Goal: Information Seeking & Learning: Check status

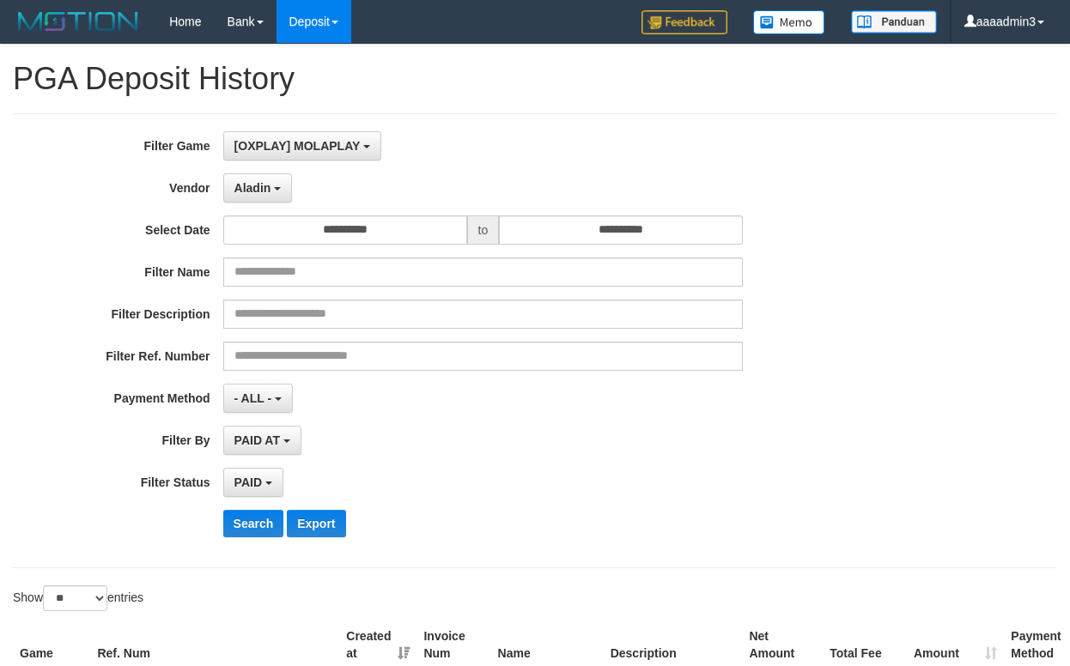
select select "**********"
select select "*"
select select "**"
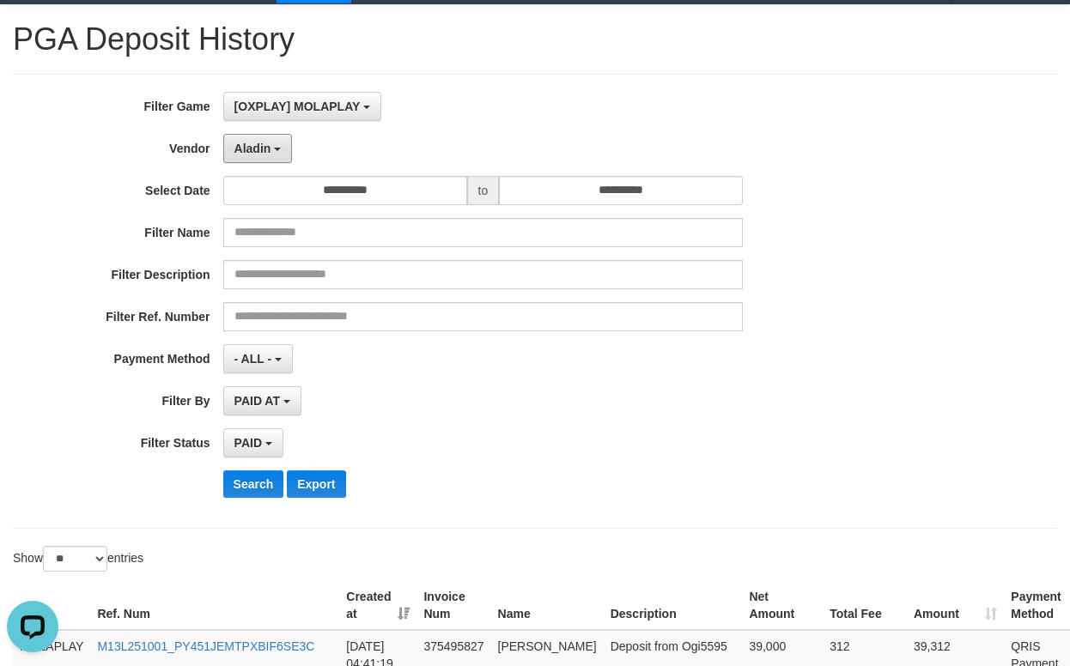
scroll to position [15, 0]
click at [278, 152] on button "Aladin" at bounding box center [258, 148] width 70 height 29
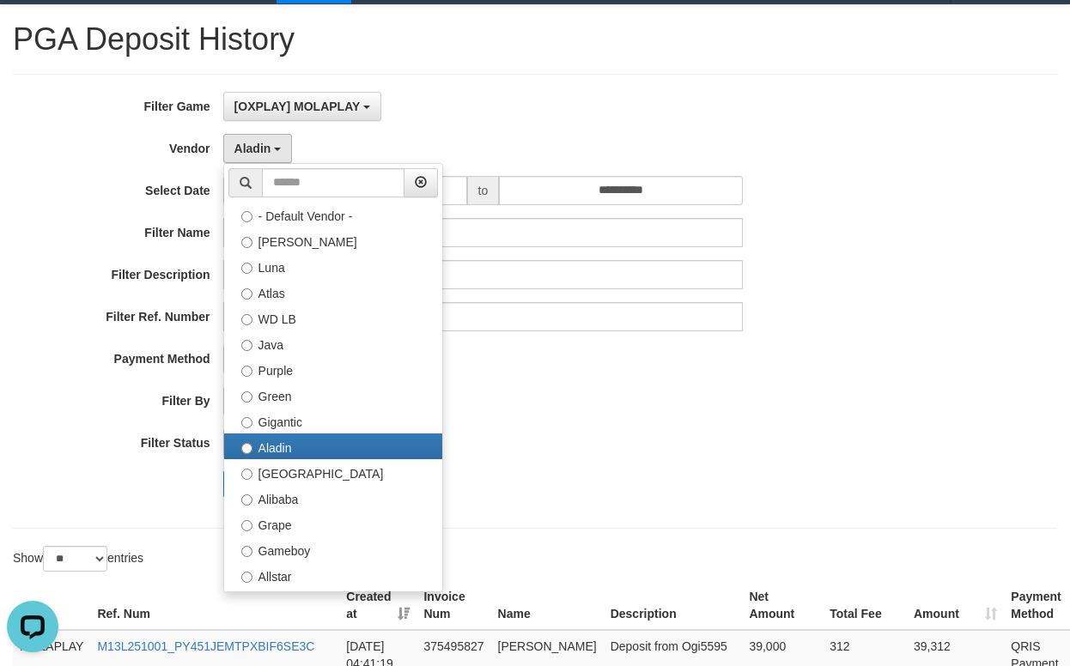
click at [621, 449] on div "PAID SELECT ALL - ALL - SELECT STATUS PENDING/UNPAID PAID CANCELED EXPIRED" at bounding box center [483, 442] width 520 height 29
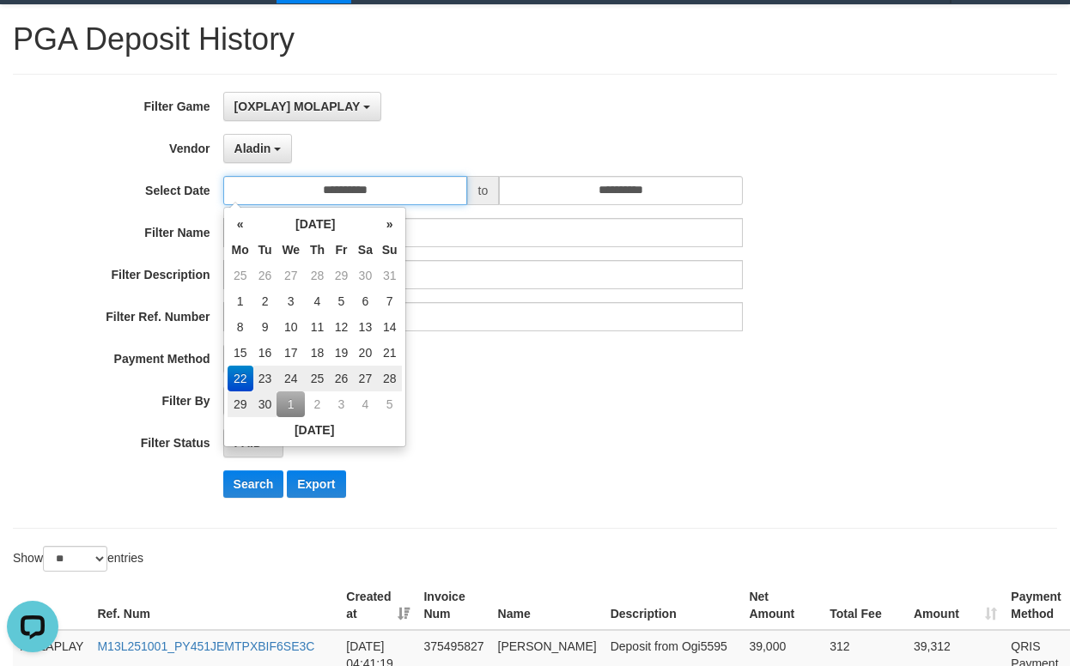
click at [388, 196] on input "**********" at bounding box center [345, 190] width 244 height 29
drag, startPoint x: 511, startPoint y: 448, endPoint x: 481, endPoint y: 448, distance: 30.0
click at [495, 448] on div "PAID SELECT ALL - ALL - SELECT STATUS PENDING/UNPAID PAID CANCELED EXPIRED" at bounding box center [483, 442] width 520 height 29
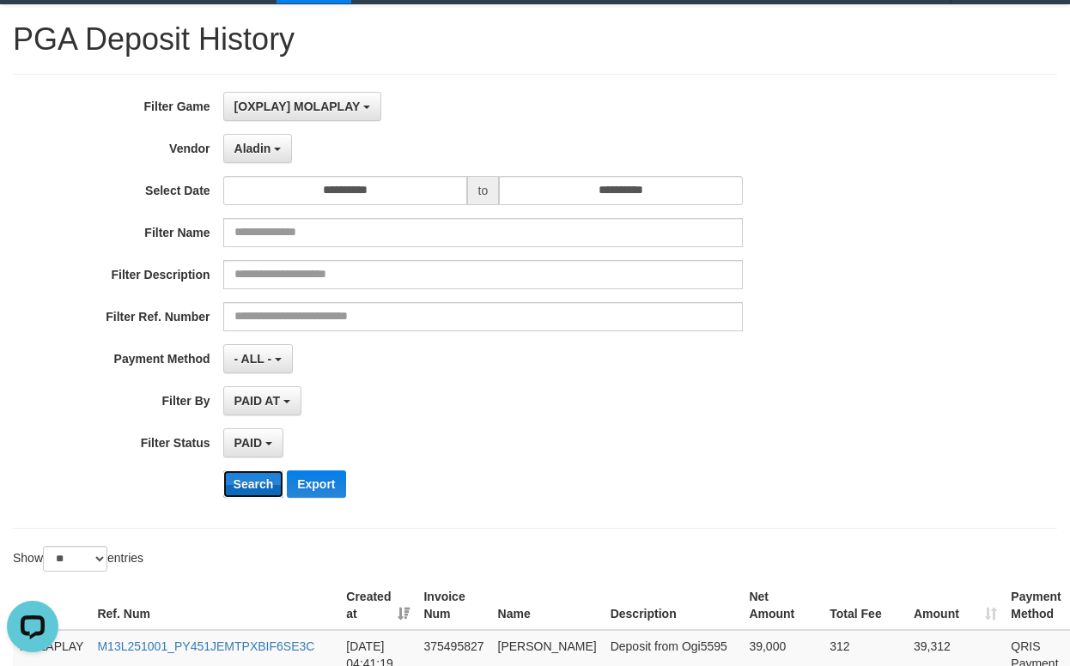
click at [254, 478] on button "Search" at bounding box center [253, 483] width 61 height 27
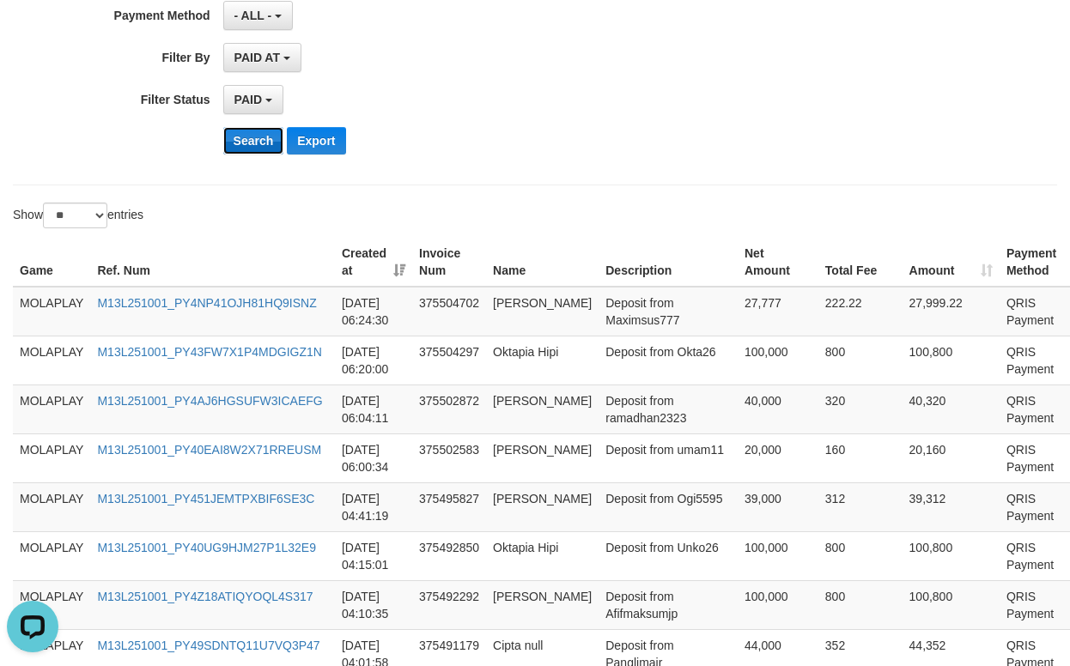
click at [252, 133] on button "Search" at bounding box center [253, 140] width 61 height 27
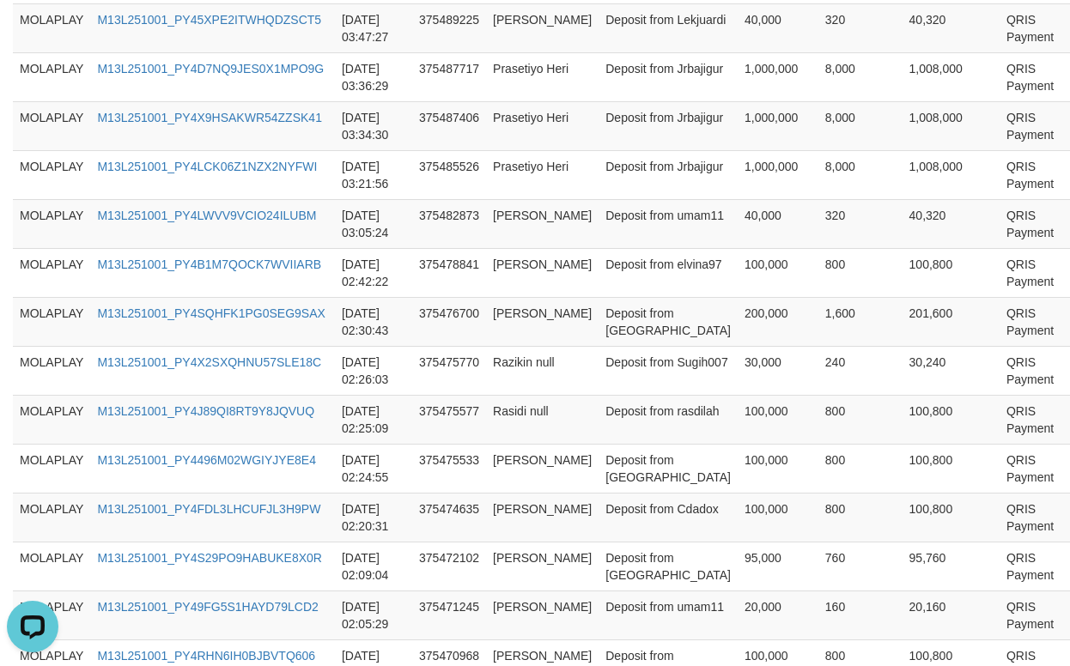
scroll to position [1413, 0]
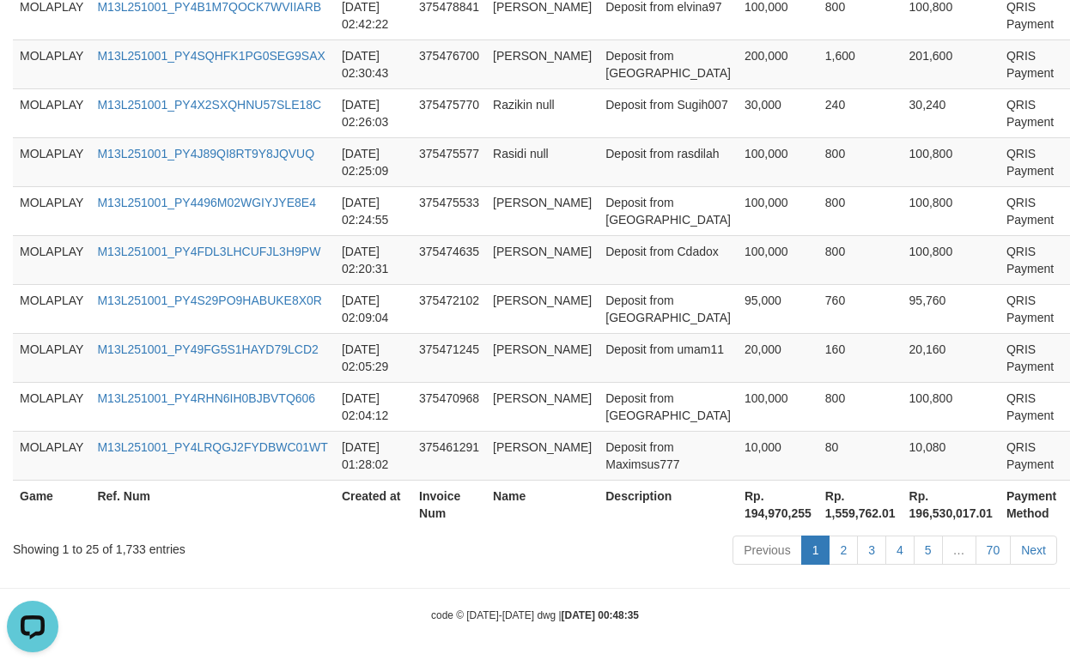
click at [737, 507] on th "Rp. 194,970,255" at bounding box center [777, 504] width 81 height 49
copy th "194,970,255"
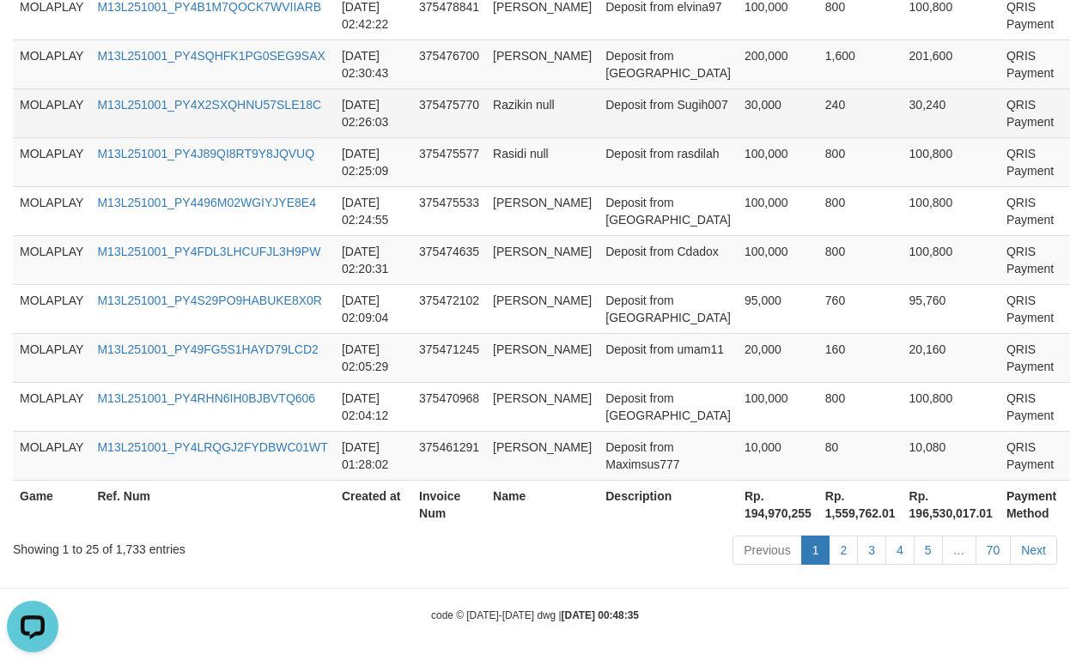
click at [501, 123] on td "Razikin null" at bounding box center [542, 112] width 112 height 49
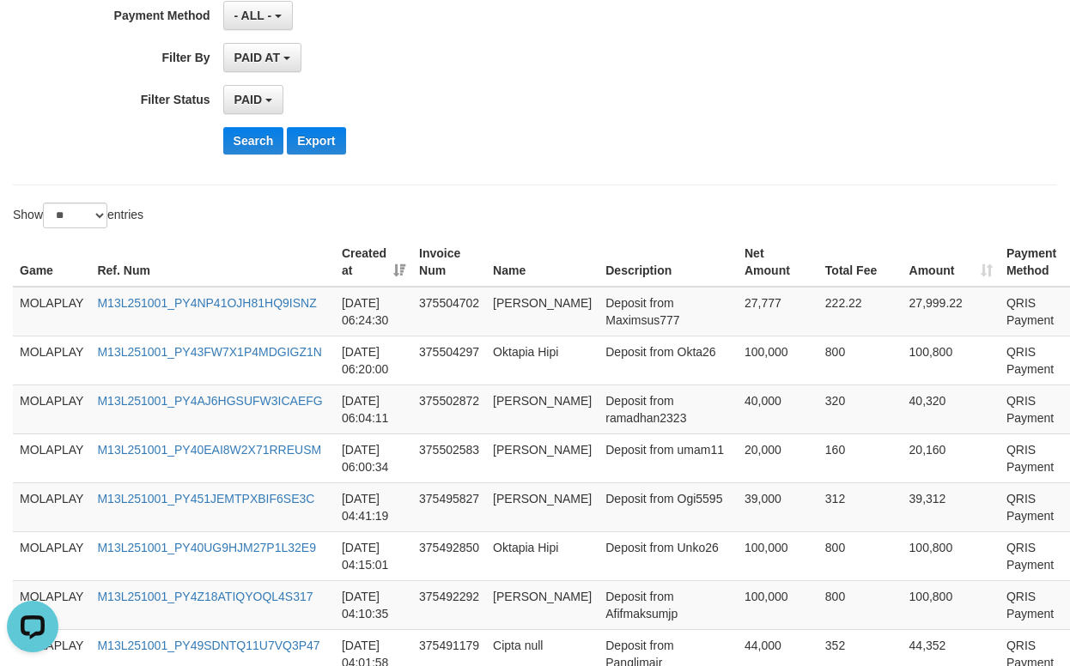
scroll to position [0, 0]
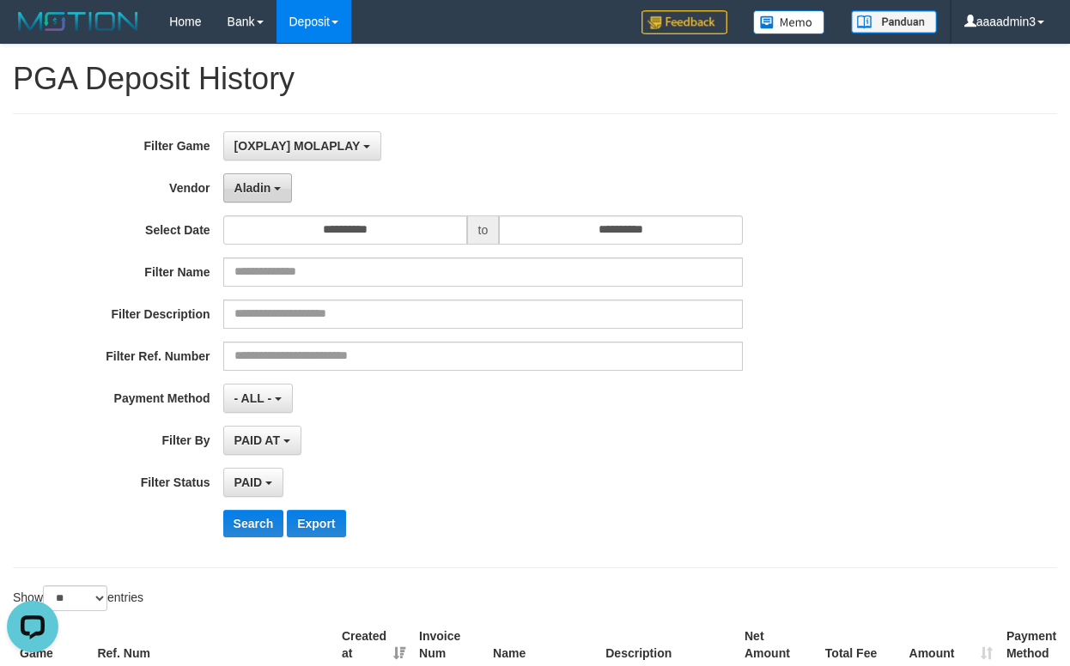
click at [272, 192] on button "Aladin" at bounding box center [258, 187] width 70 height 29
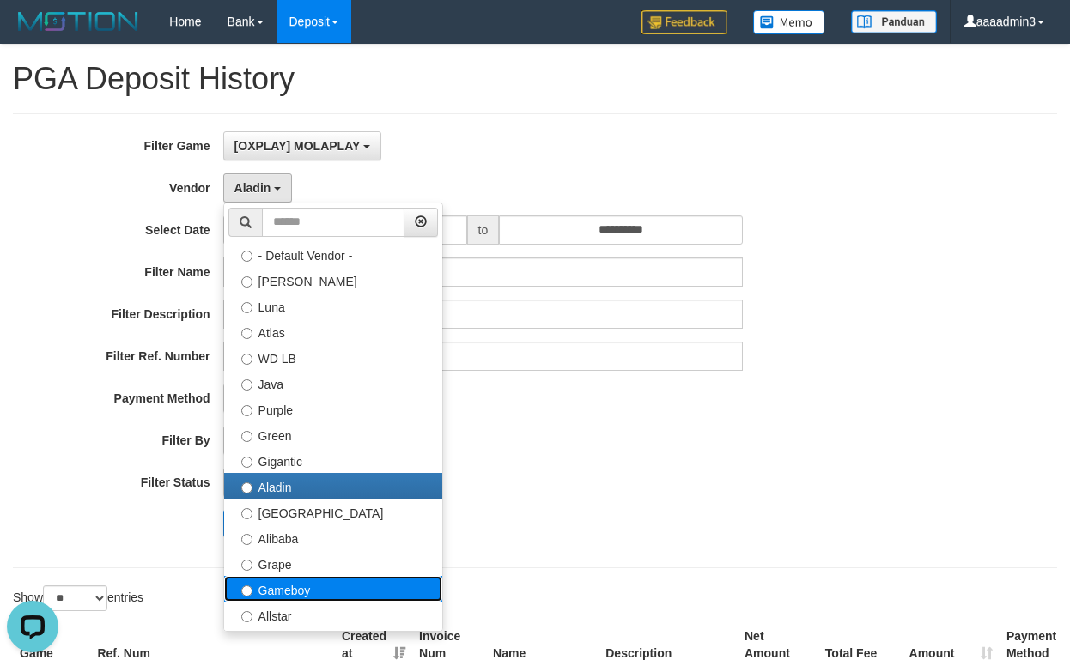
click at [306, 576] on label "Gameboy" at bounding box center [333, 589] width 218 height 26
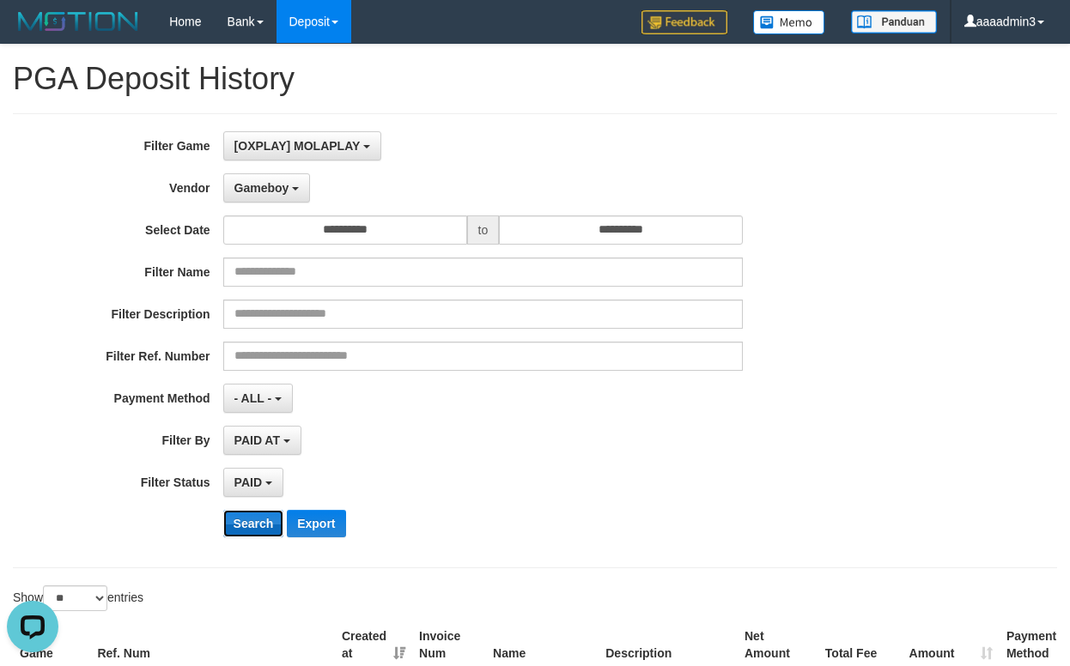
click at [267, 529] on button "Search" at bounding box center [253, 523] width 61 height 27
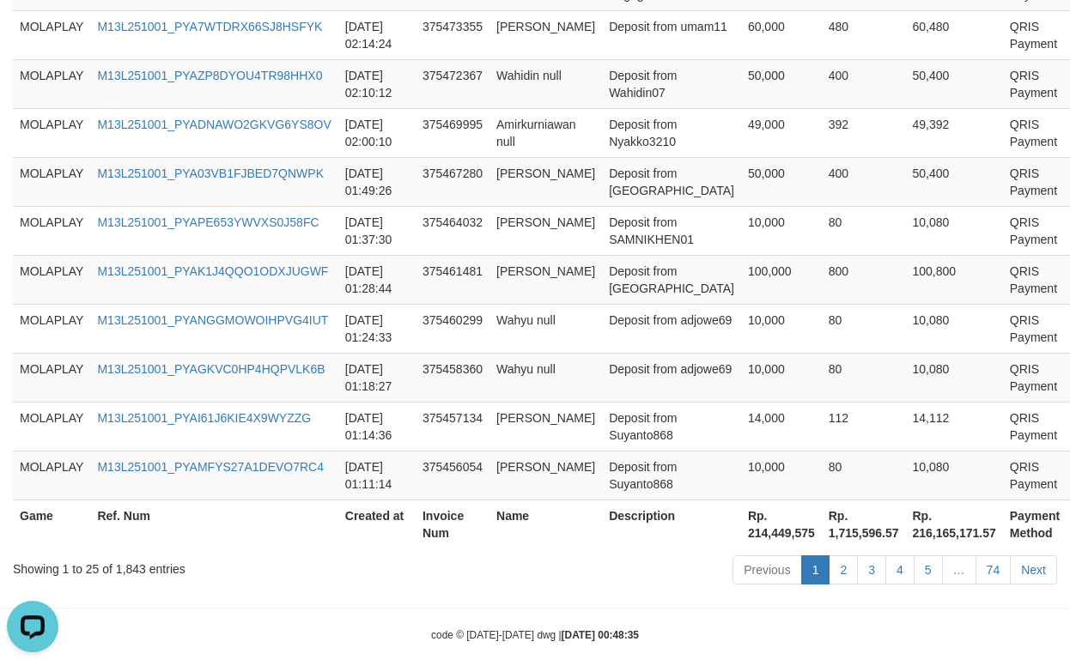
scroll to position [1413, 0]
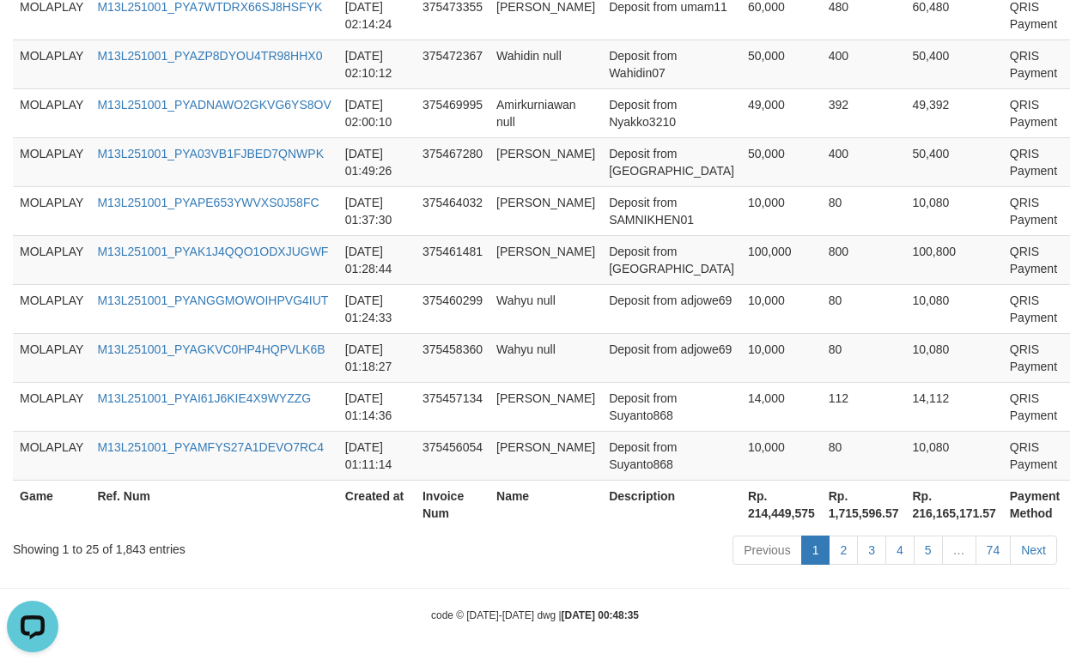
click at [741, 496] on th "Rp. 214,449,575" at bounding box center [781, 504] width 81 height 49
click at [741, 519] on th "Rp. 214,449,575" at bounding box center [781, 504] width 81 height 49
copy th "214,449,575"
click at [822, 65] on td "400" at bounding box center [864, 63] width 84 height 49
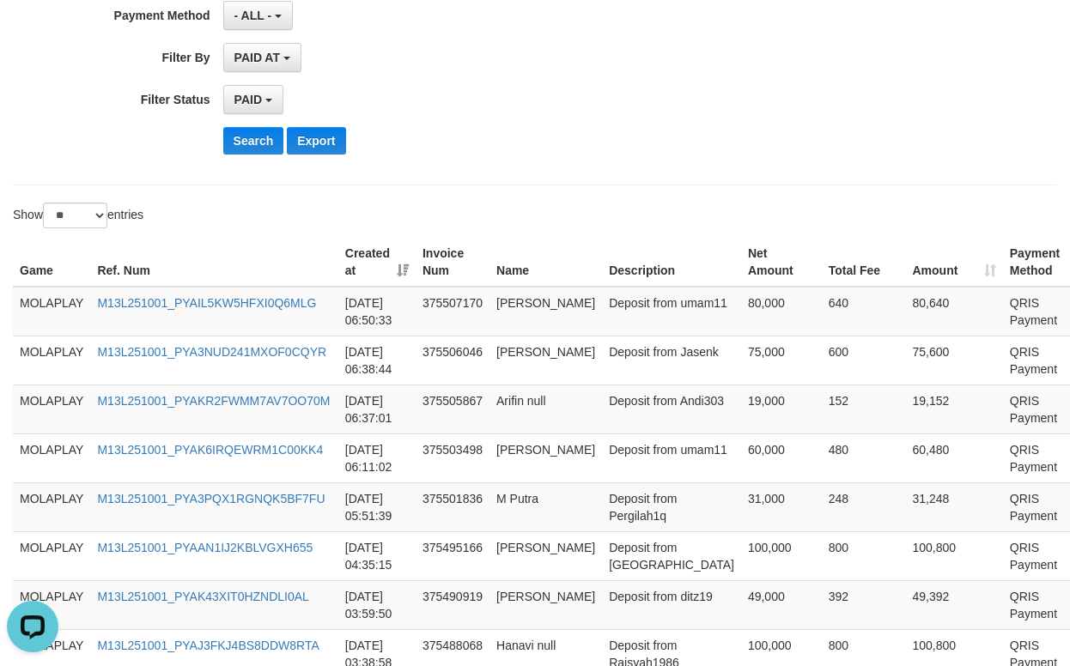
scroll to position [0, 0]
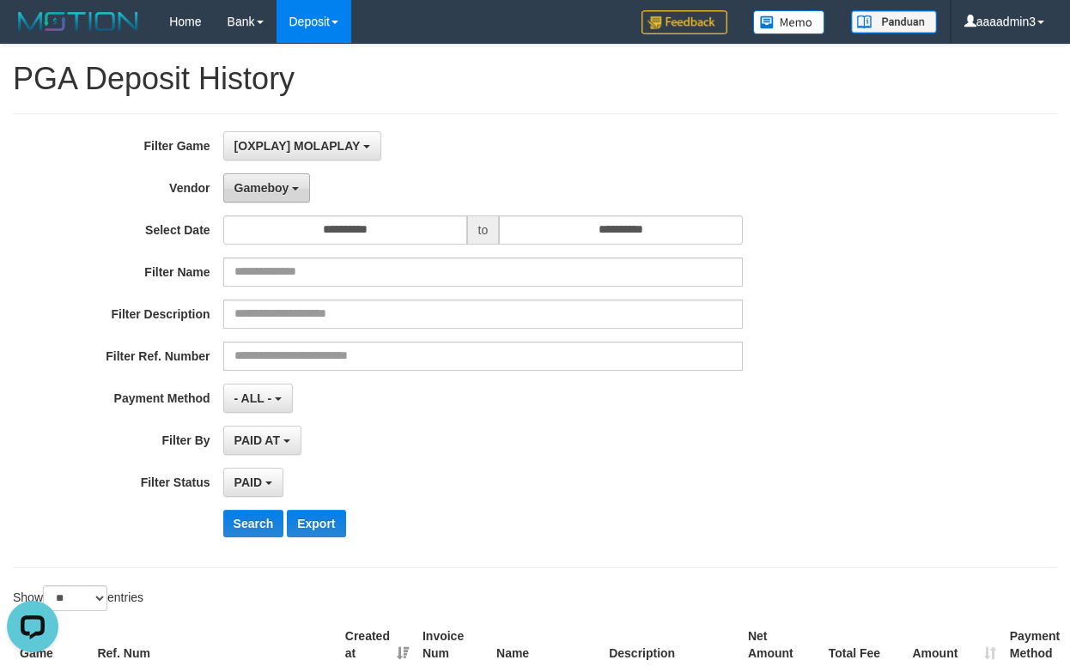
click at [305, 178] on button "Gameboy" at bounding box center [267, 187] width 88 height 29
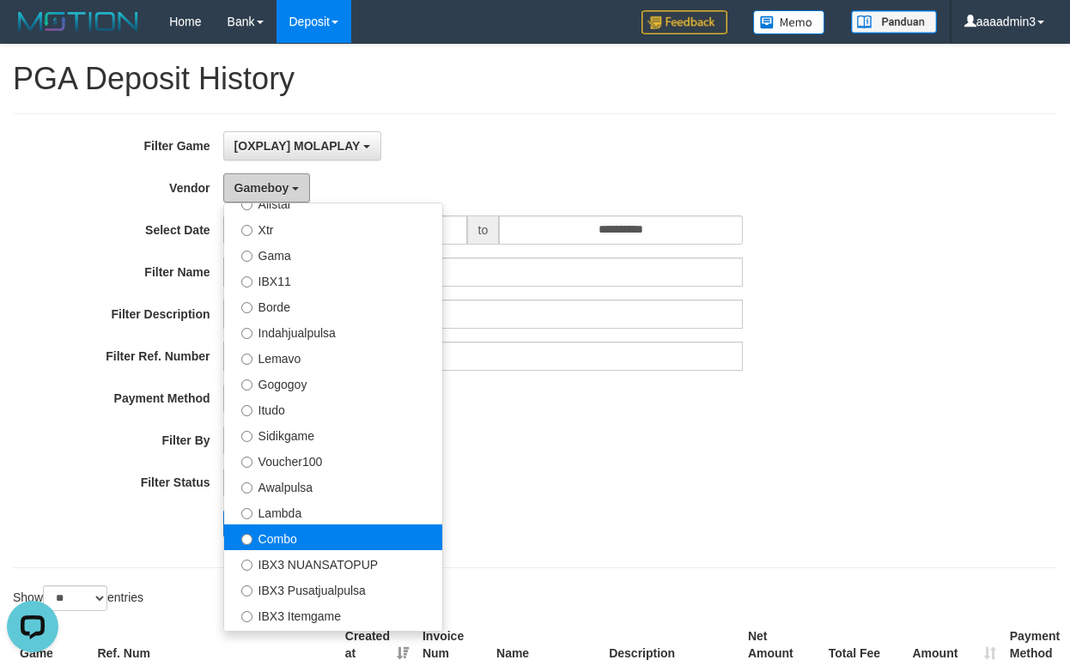
scroll to position [640, 0]
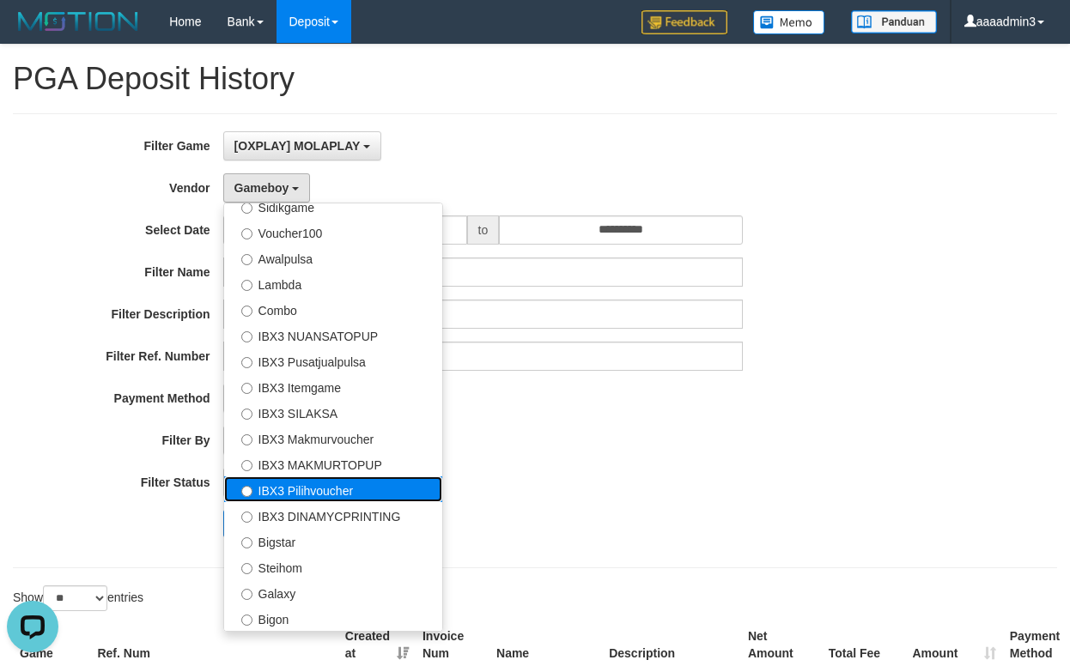
click at [336, 493] on label "IBX3 Pilihvoucher" at bounding box center [333, 489] width 218 height 26
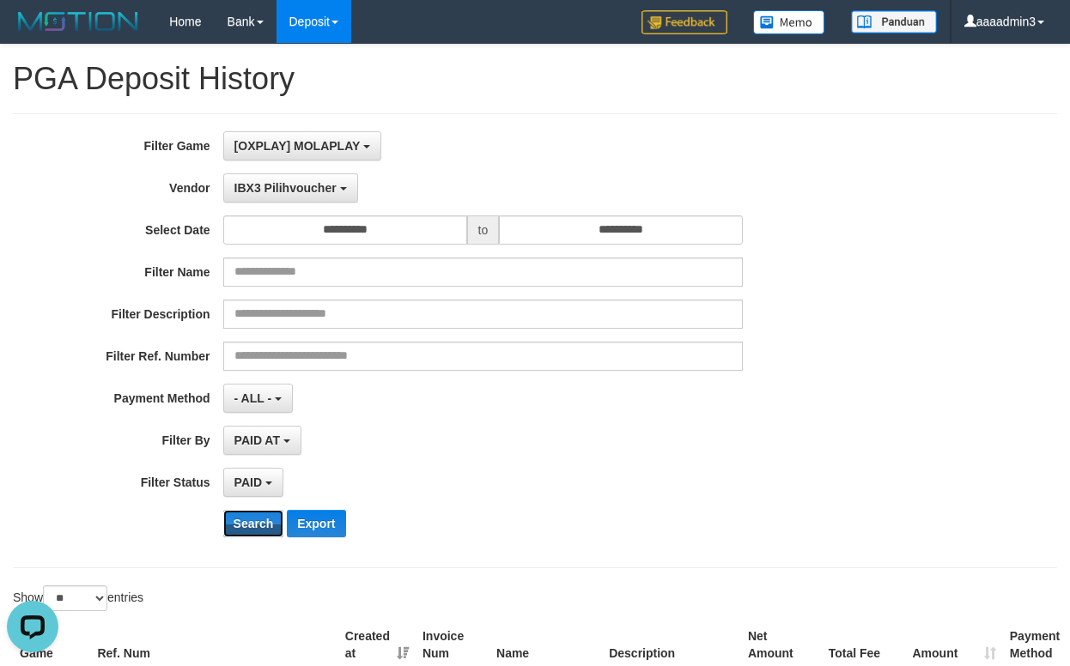
drag, startPoint x: 243, startPoint y: 520, endPoint x: 404, endPoint y: 489, distance: 163.5
click at [246, 521] on button "Search" at bounding box center [253, 523] width 61 height 27
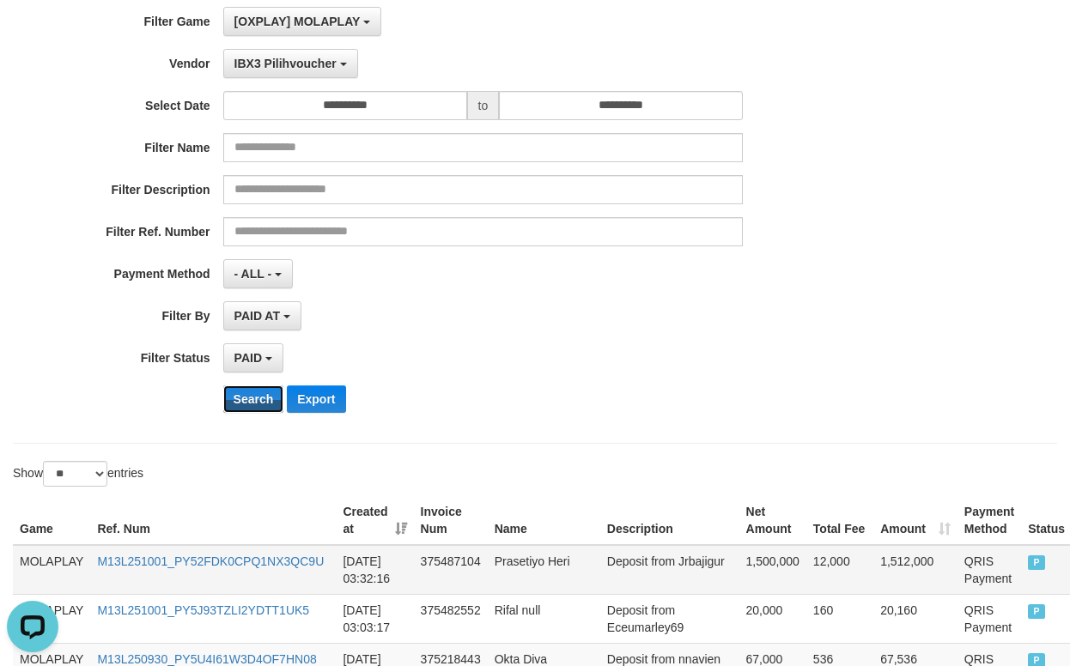
scroll to position [258, 0]
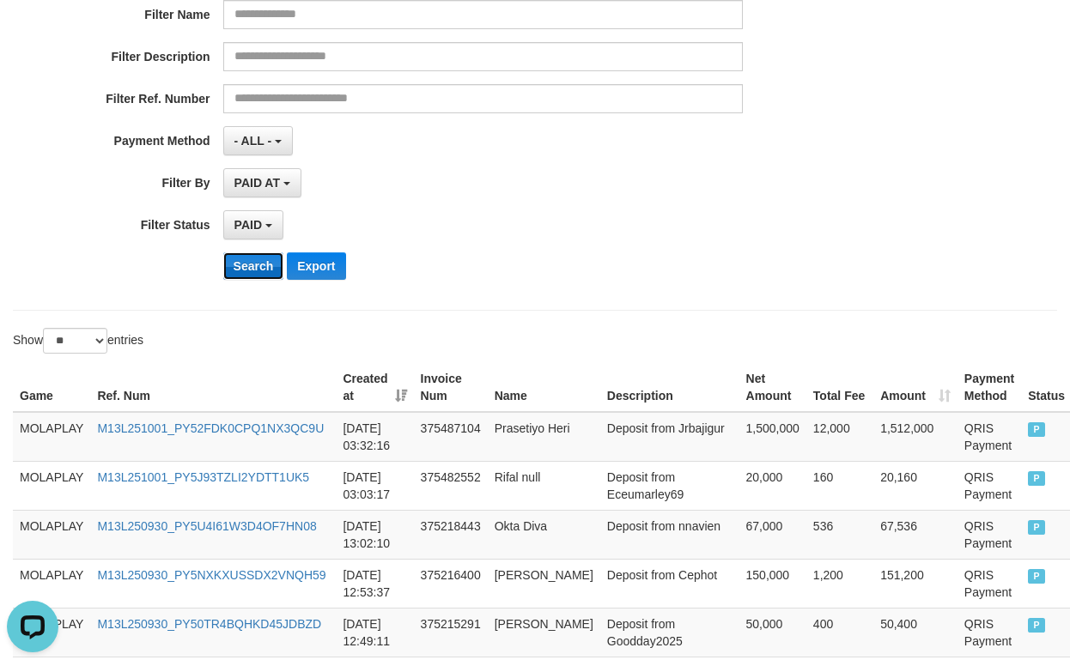
click at [265, 274] on button "Search" at bounding box center [253, 265] width 61 height 27
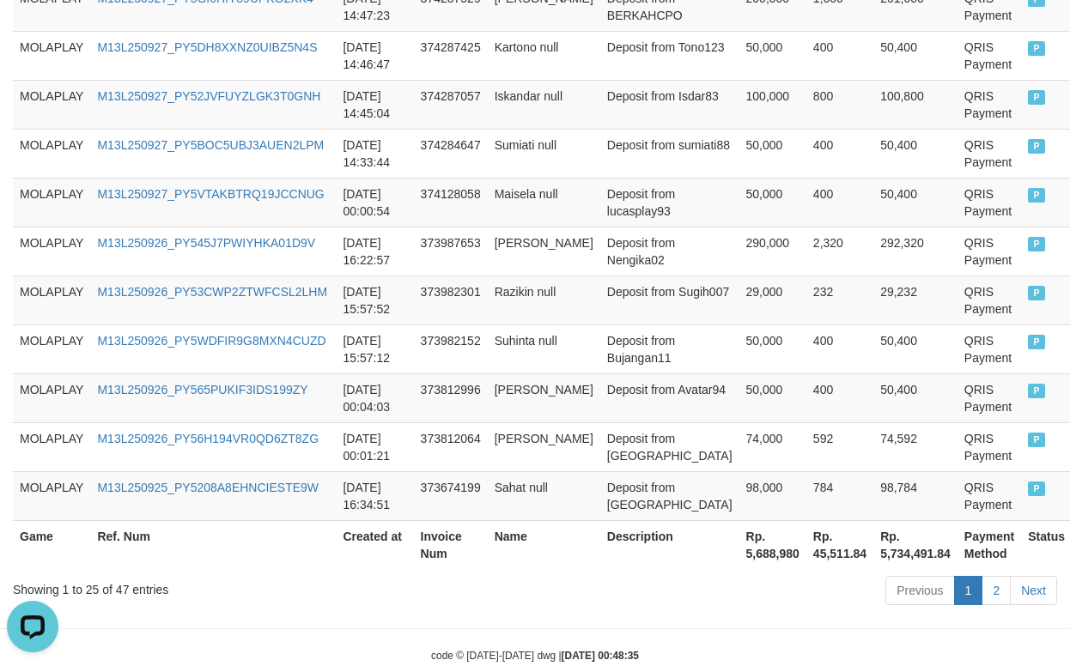
scroll to position [1413, 0]
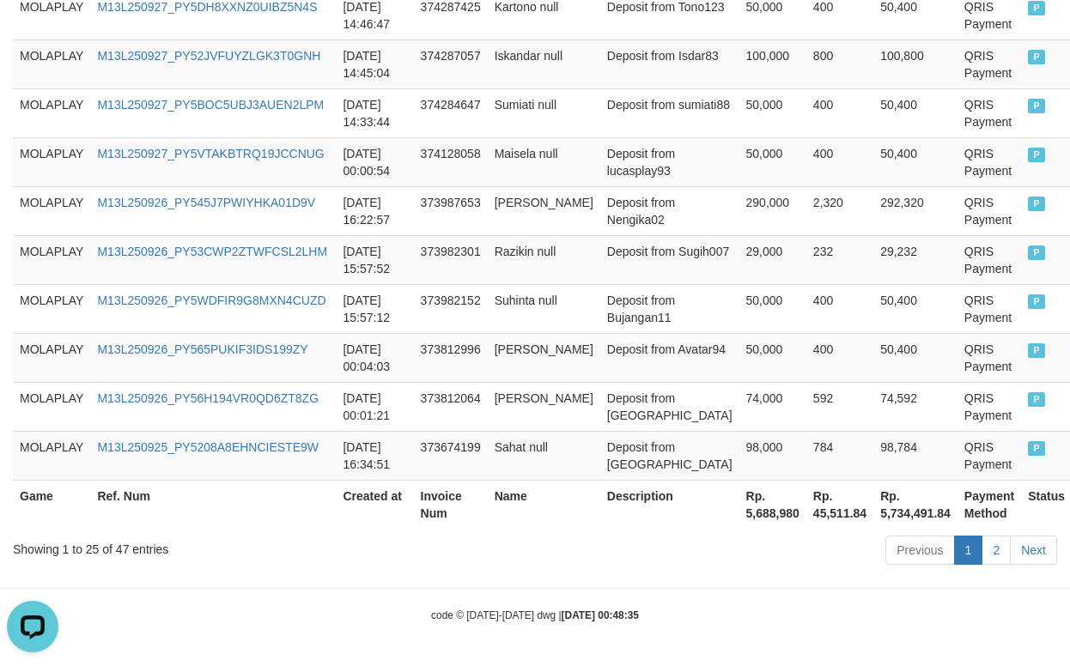
click at [739, 514] on th "Rp. 5,688,980" at bounding box center [772, 504] width 67 height 49
copy th "5,688,980"
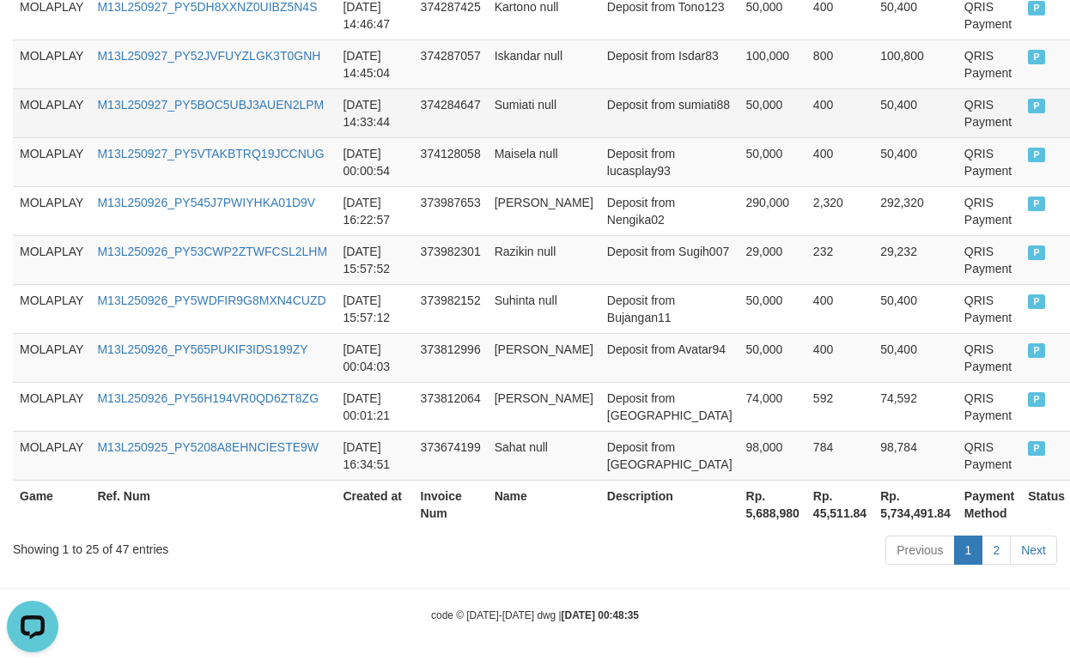
click at [873, 90] on td "50,400" at bounding box center [915, 112] width 84 height 49
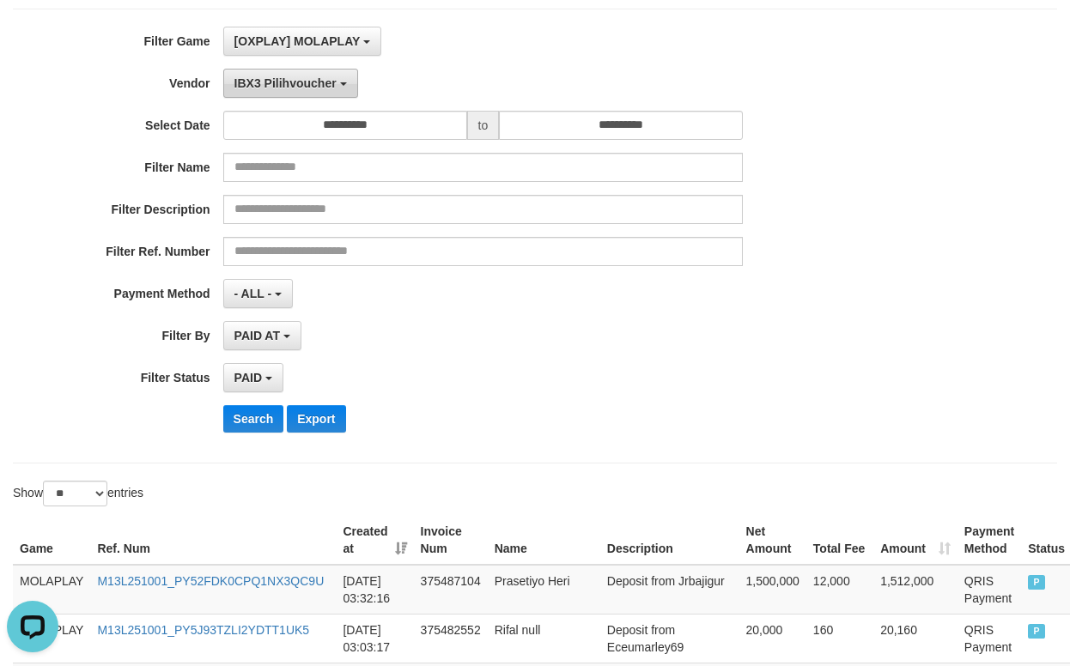
scroll to position [0, 0]
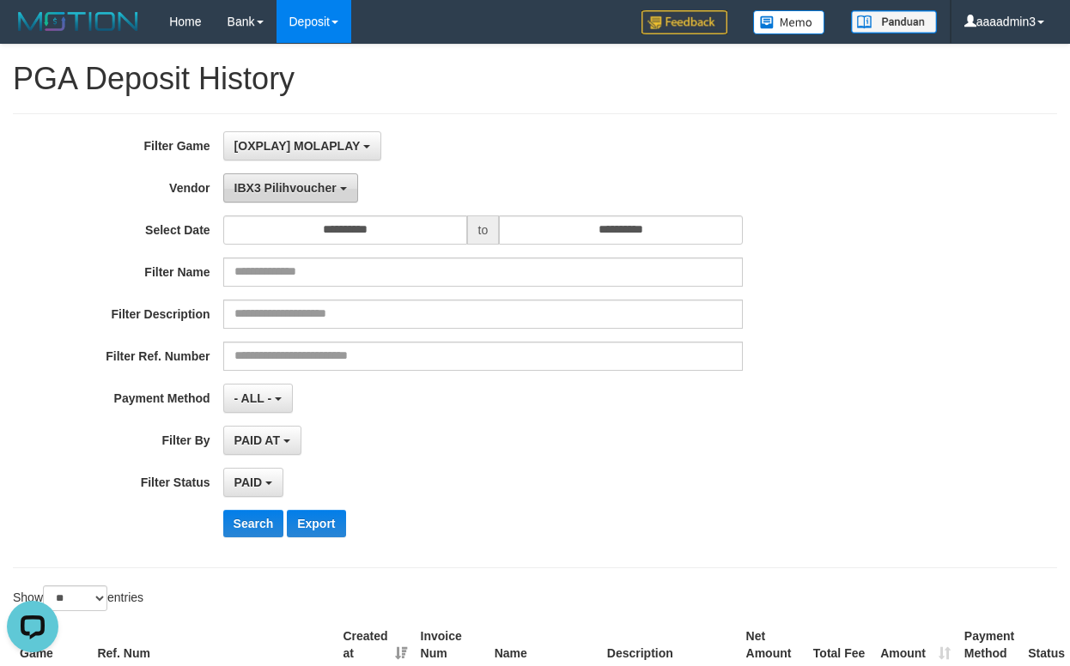
click at [320, 184] on span "IBX3 Pilihvoucher" at bounding box center [285, 188] width 102 height 14
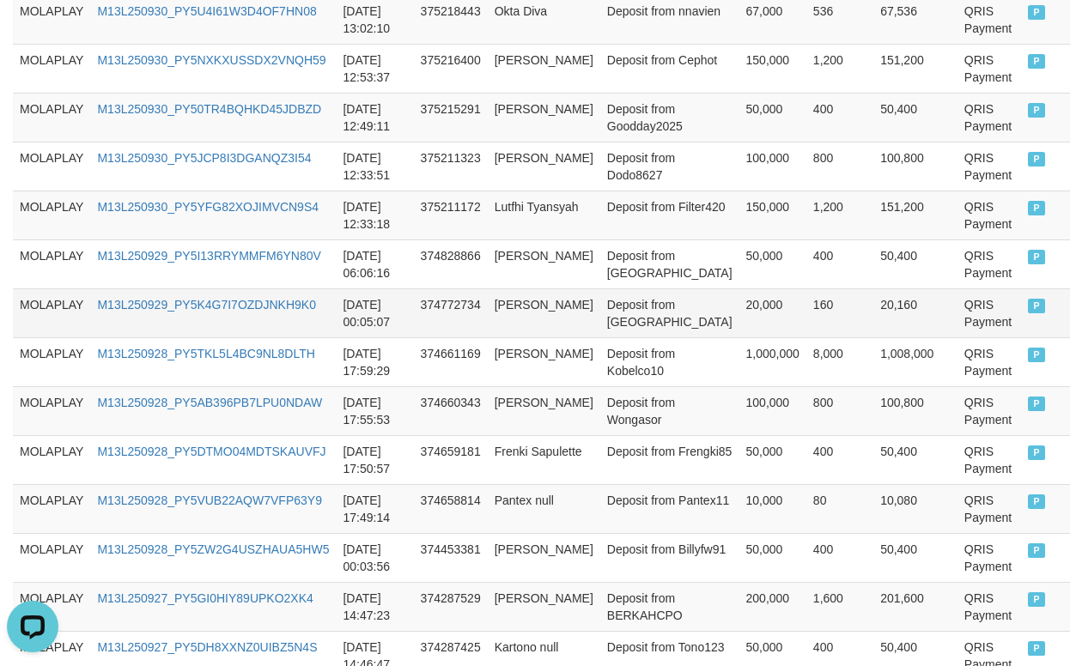
scroll to position [429, 0]
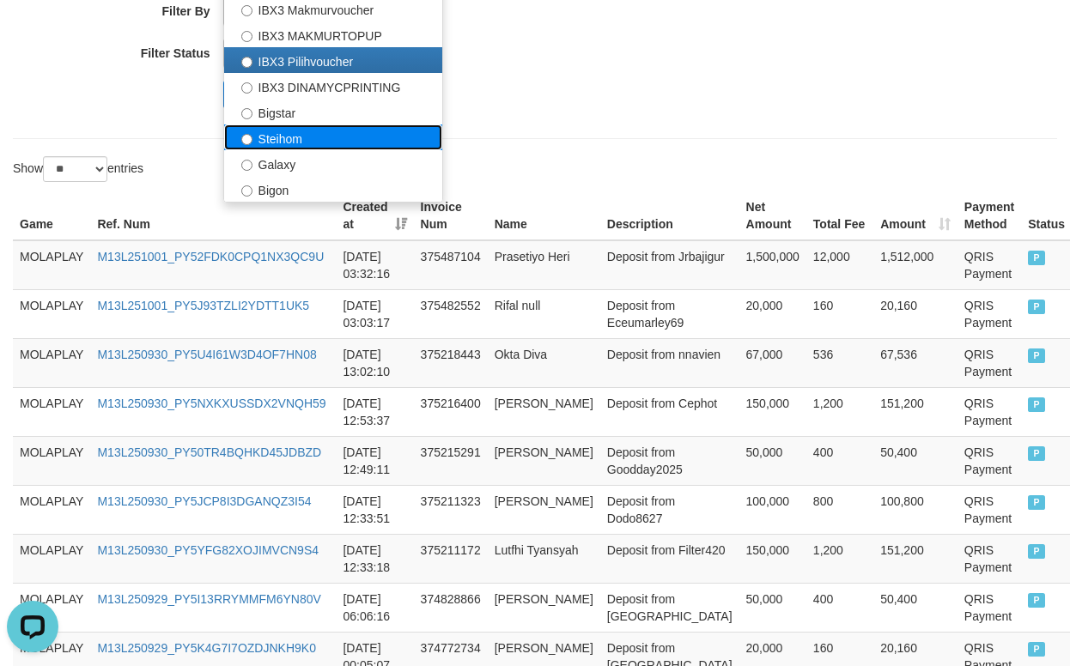
click at [278, 143] on label "Steihom" at bounding box center [333, 137] width 218 height 26
select select "**********"
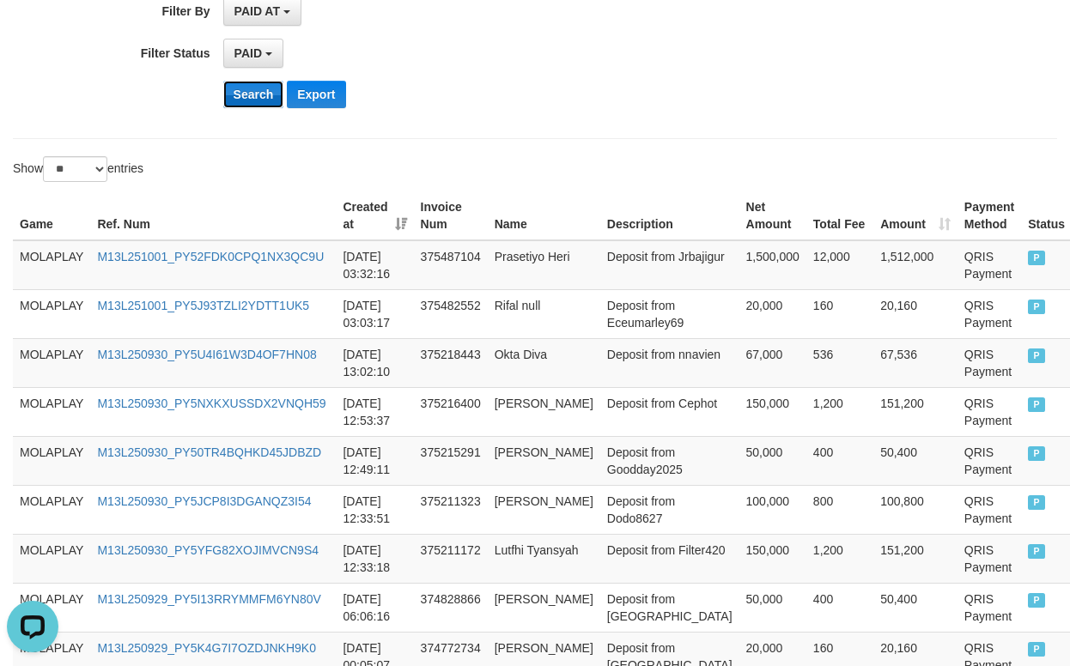
click at [251, 92] on button "Search" at bounding box center [253, 94] width 61 height 27
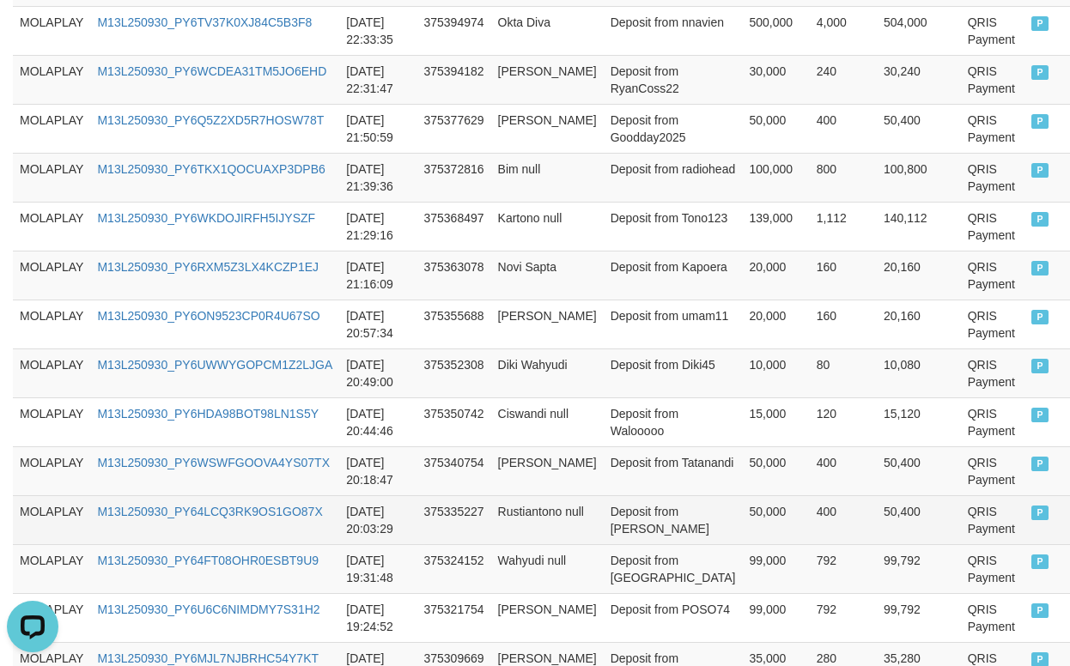
scroll to position [1413, 0]
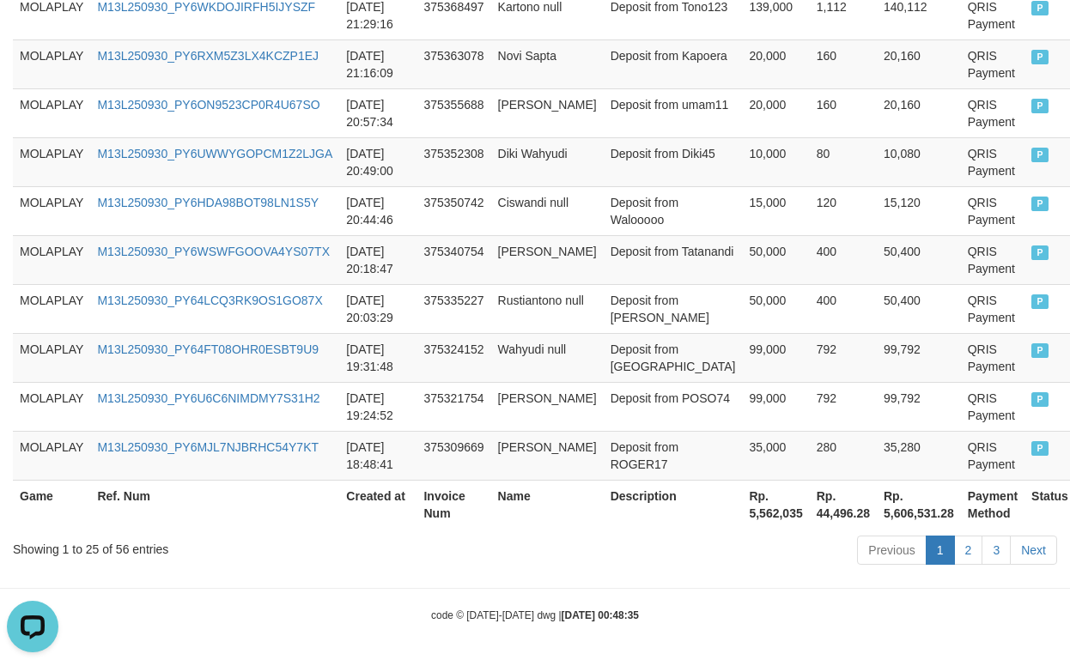
click at [742, 511] on th "Rp. 5,562,035" at bounding box center [775, 504] width 67 height 49
copy th "5,562,035"
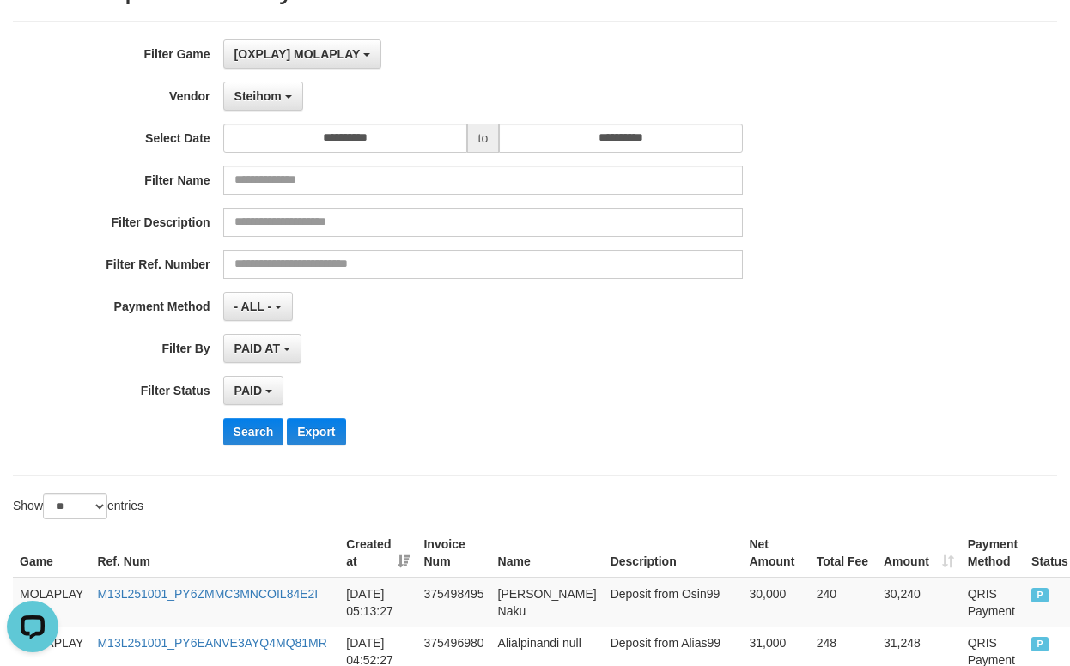
scroll to position [0, 0]
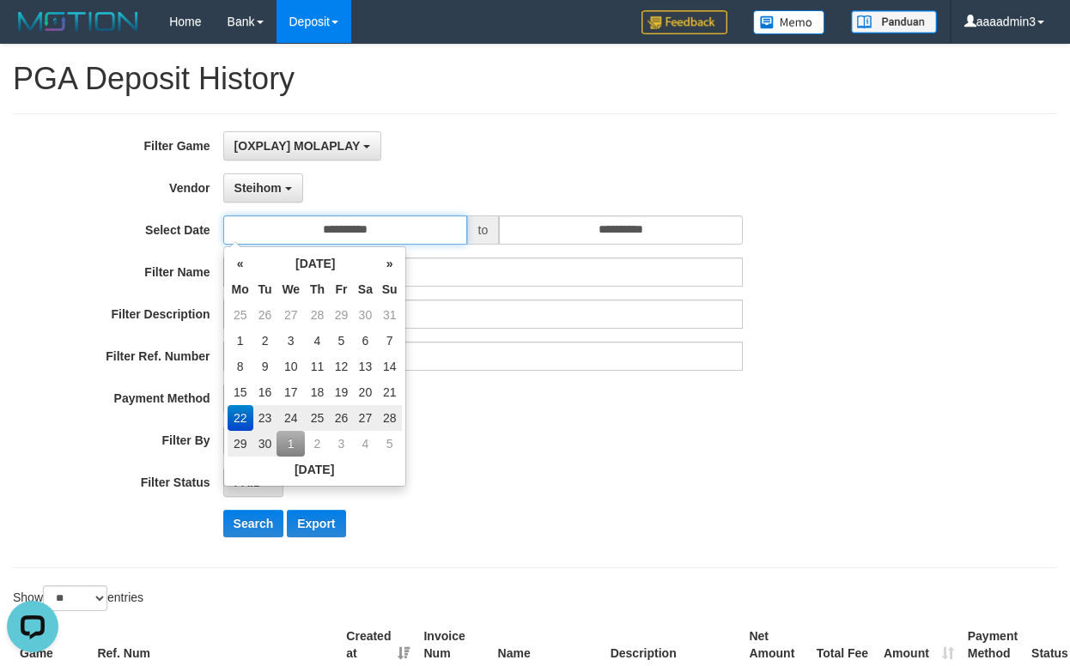
click at [345, 232] on input "**********" at bounding box center [345, 229] width 244 height 29
click at [282, 443] on td "1" at bounding box center [290, 444] width 28 height 26
type input "**********"
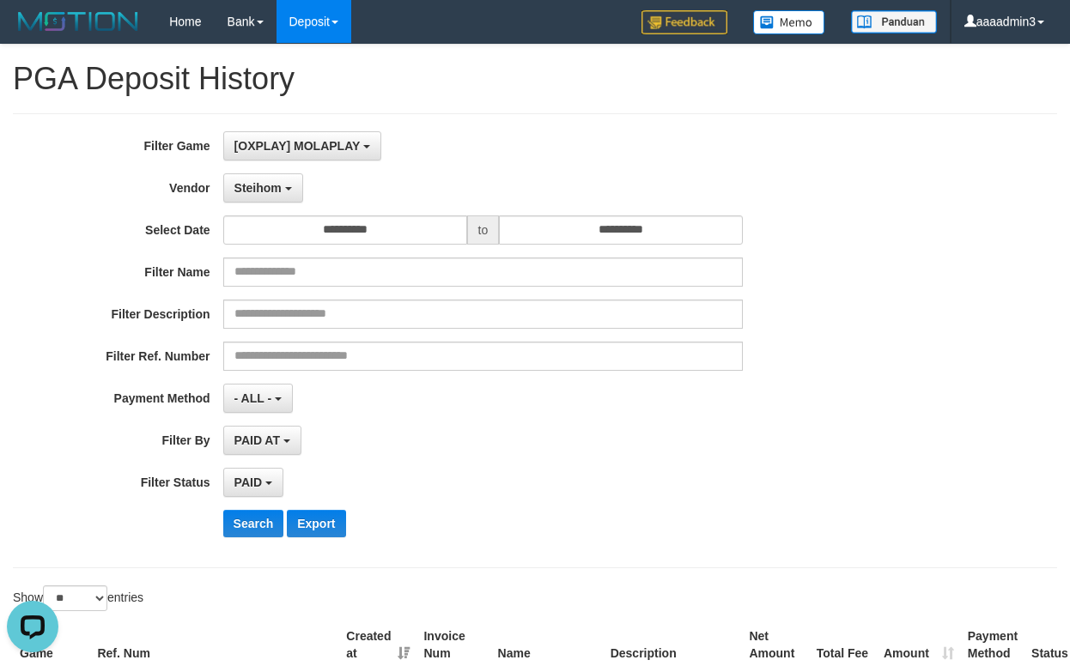
click at [485, 455] on div "**********" at bounding box center [445, 340] width 891 height 419
click at [274, 449] on button "PAID AT" at bounding box center [262, 440] width 78 height 29
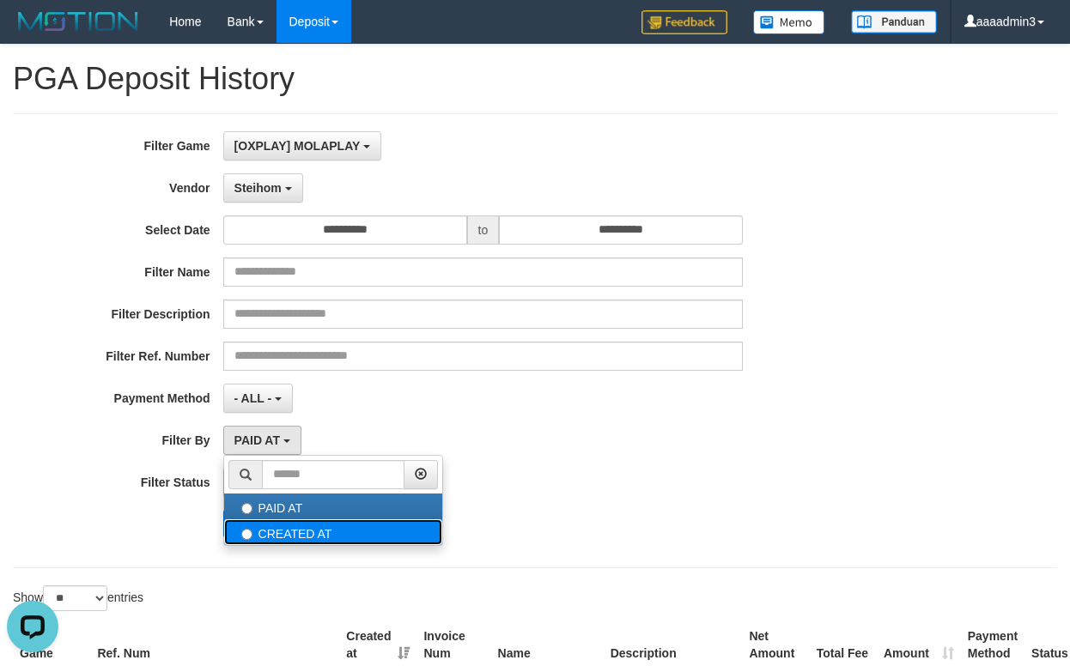
click at [268, 525] on label "CREATED AT" at bounding box center [333, 532] width 218 height 26
select select "*"
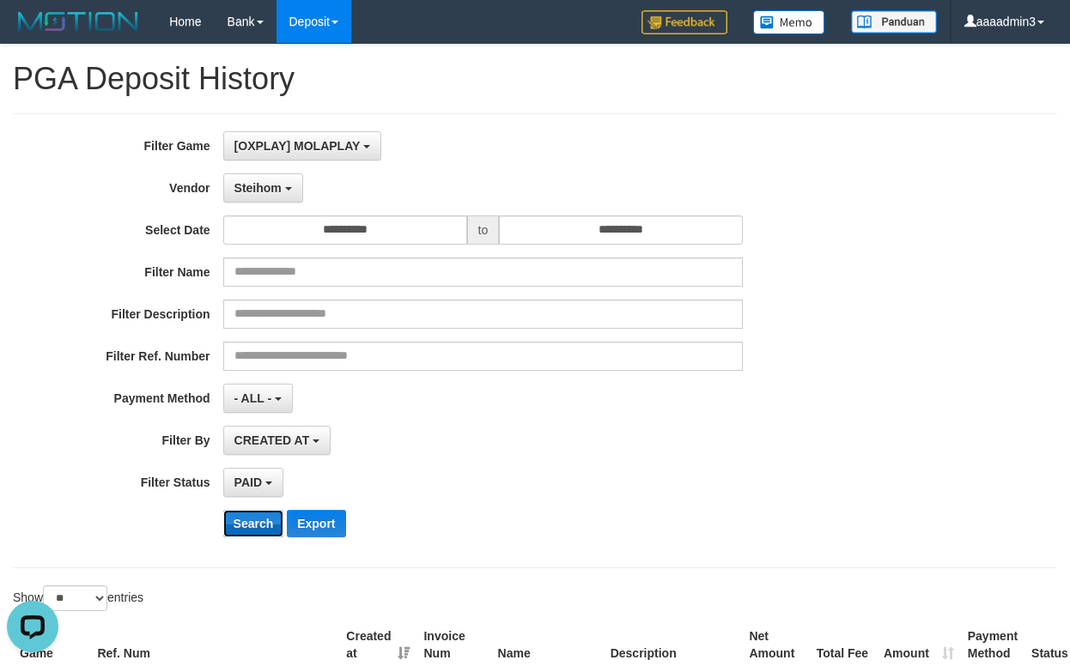
click at [236, 528] on button "Search" at bounding box center [253, 523] width 61 height 27
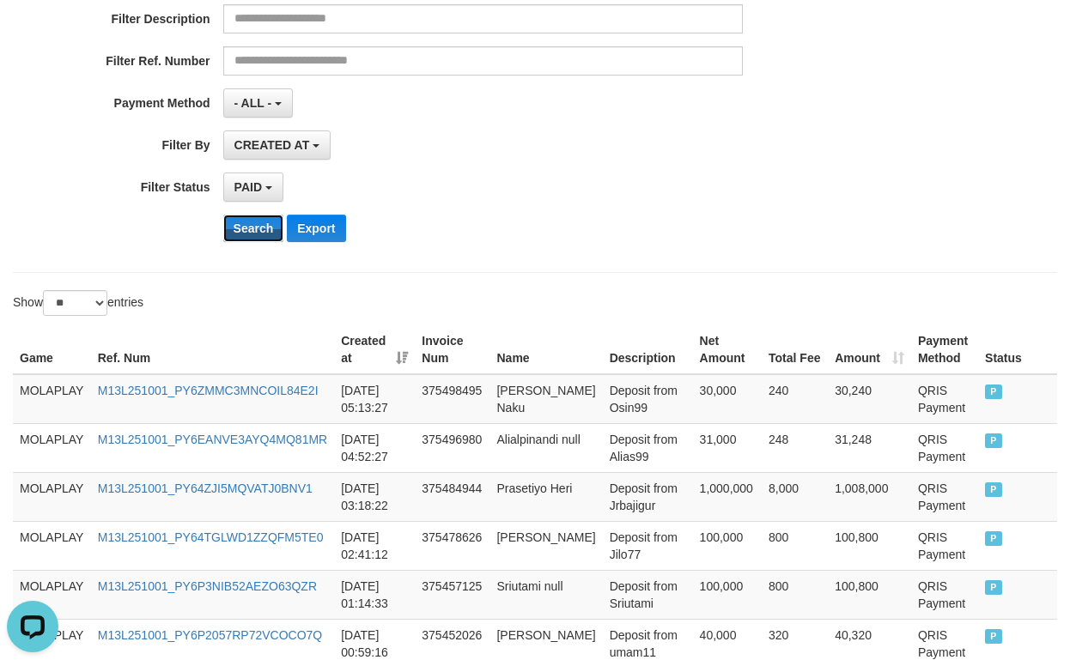
scroll to position [343, 0]
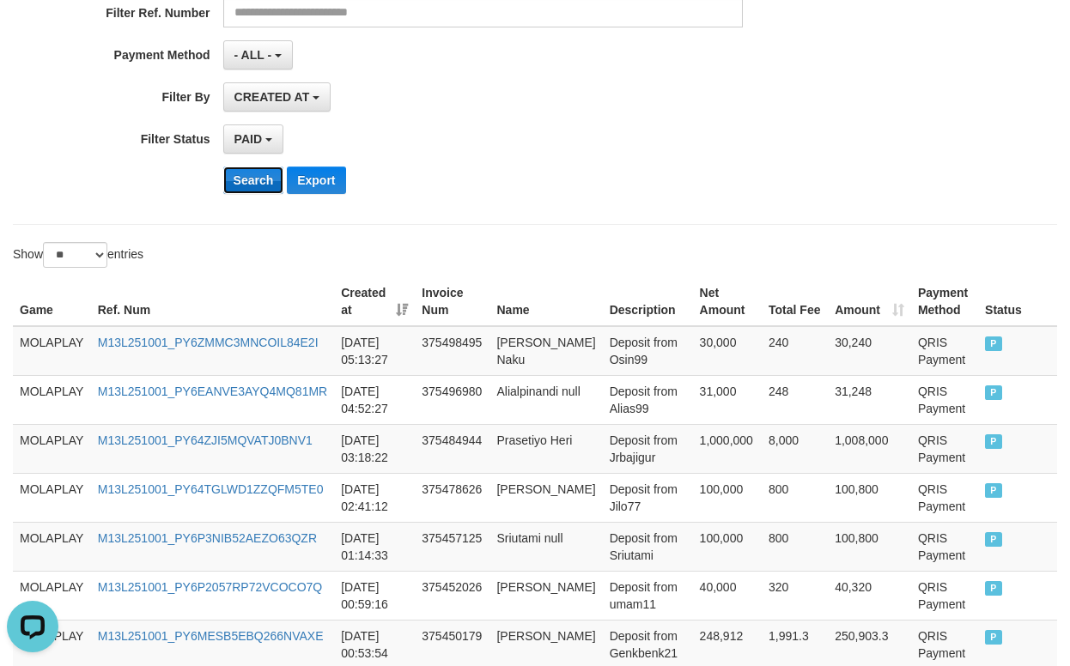
click at [234, 179] on button "Search" at bounding box center [253, 180] width 61 height 27
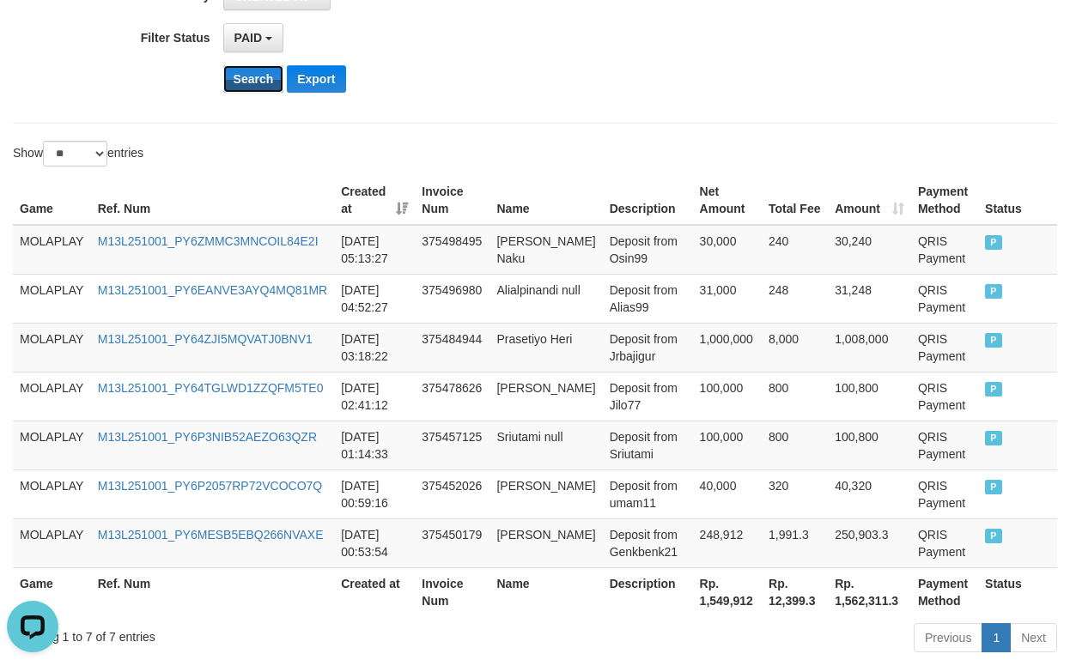
scroll to position [532, 0]
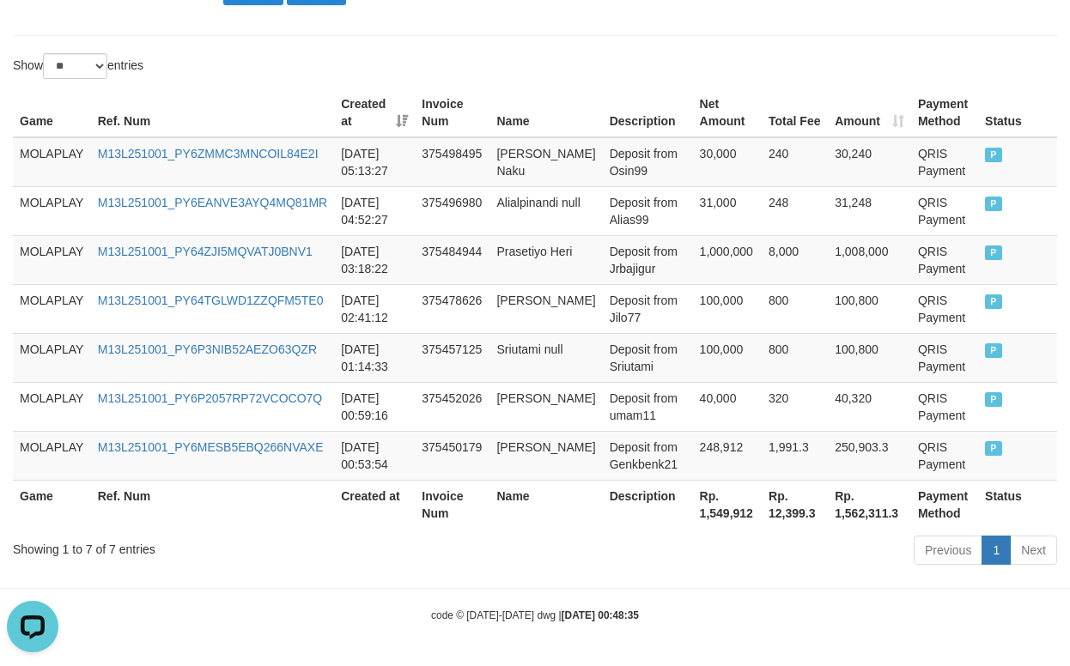
click at [695, 511] on th "Rp. 1,549,912" at bounding box center [727, 504] width 69 height 49
copy th "1,549,912"
click at [193, 262] on td "M13L251001_PY64ZJI5MQVATJ0BNV1" at bounding box center [212, 259] width 243 height 49
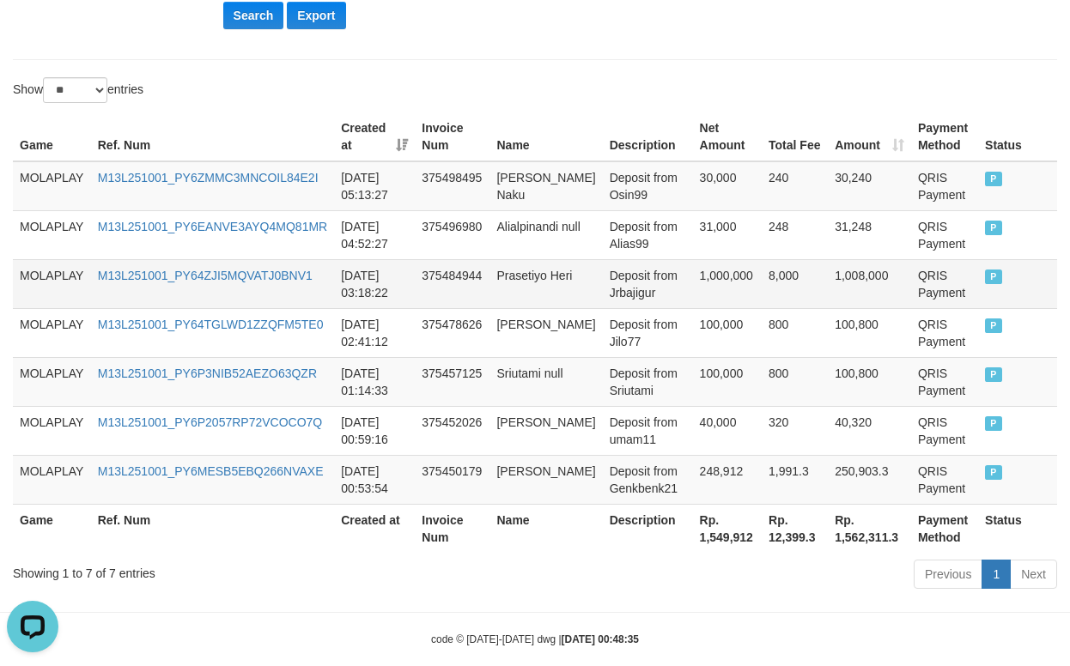
scroll to position [0, 0]
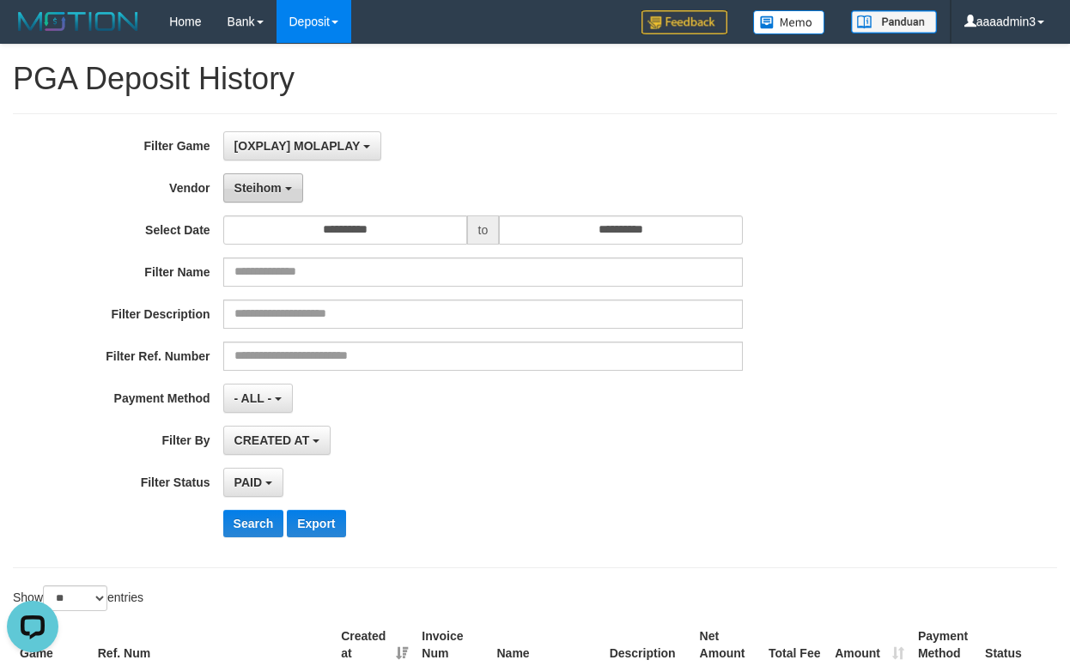
click at [276, 197] on button "Steihom" at bounding box center [263, 187] width 80 height 29
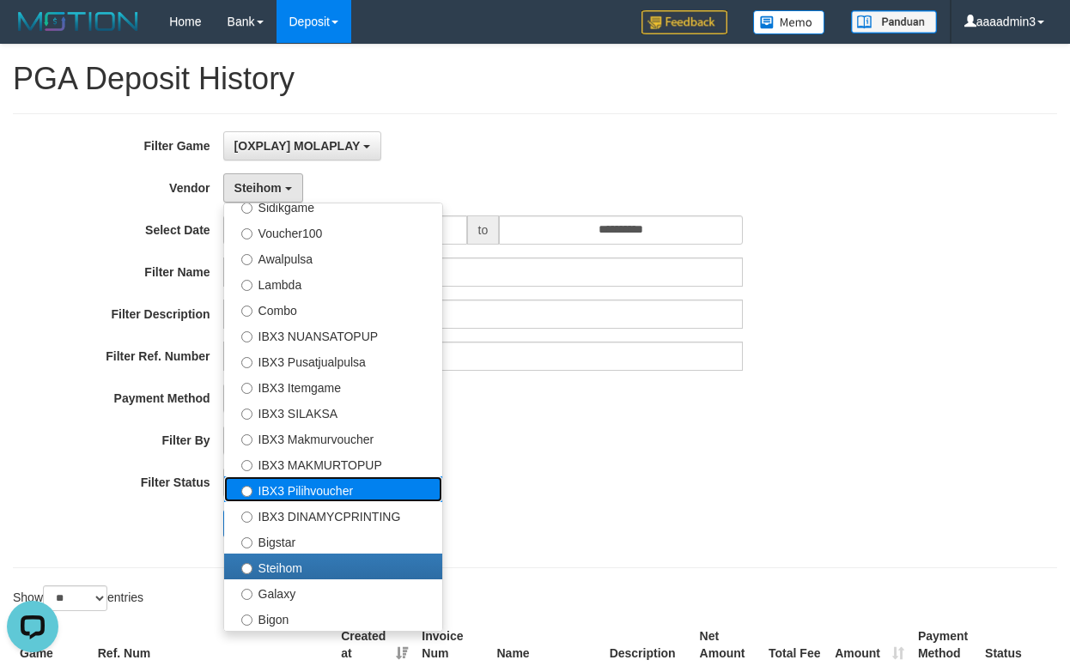
click at [322, 480] on label "IBX3 Pilihvoucher" at bounding box center [333, 489] width 218 height 26
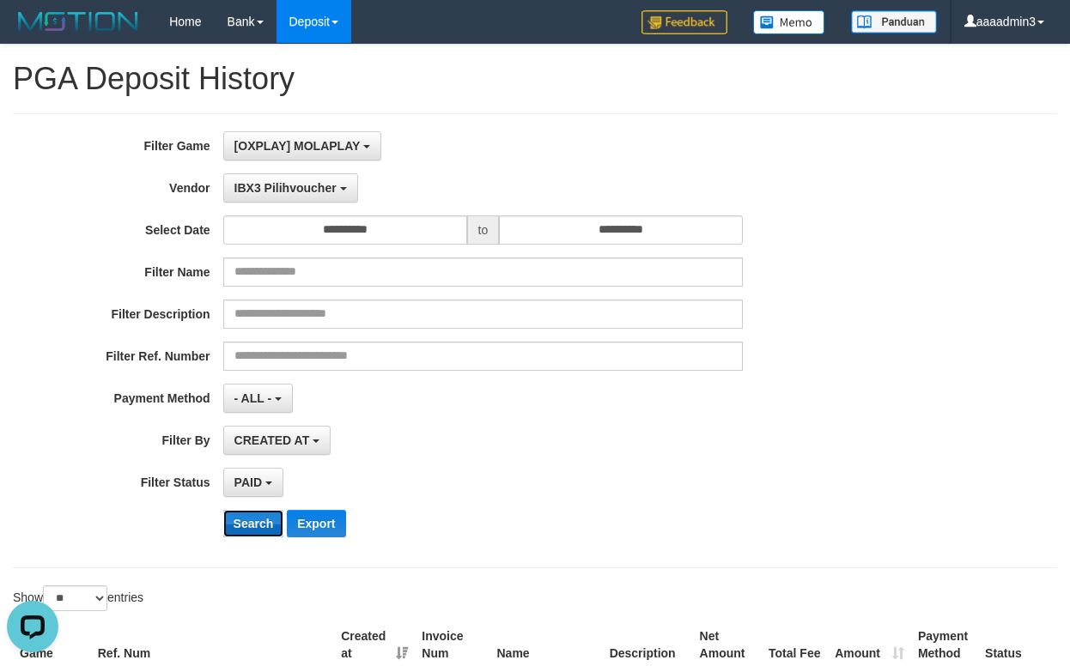
click at [260, 510] on button "Search" at bounding box center [253, 523] width 61 height 27
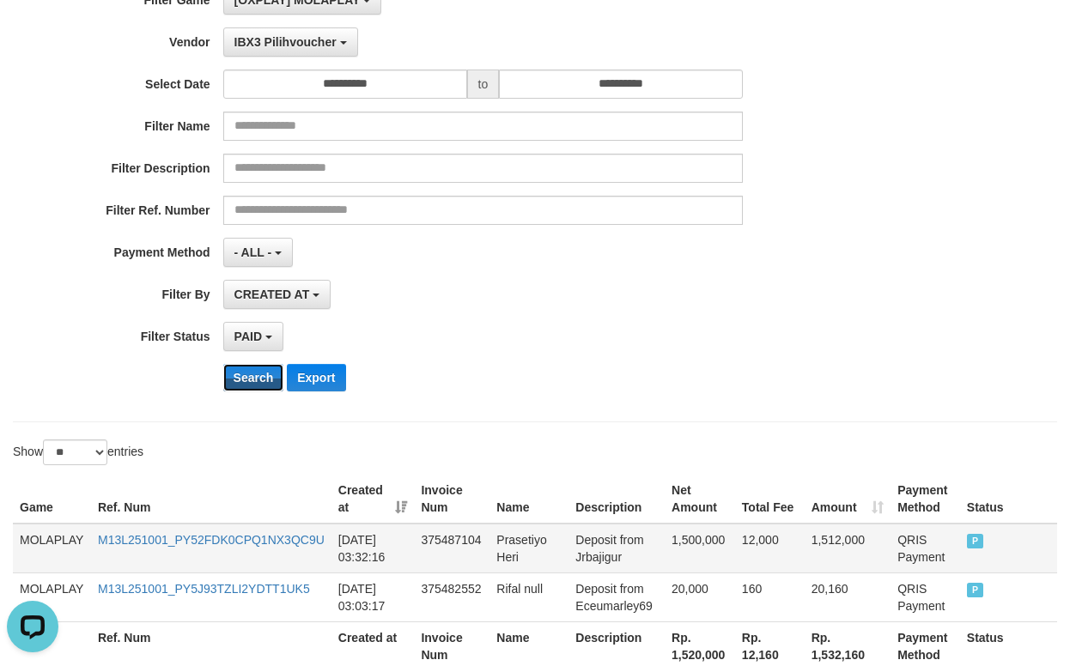
scroll to position [258, 0]
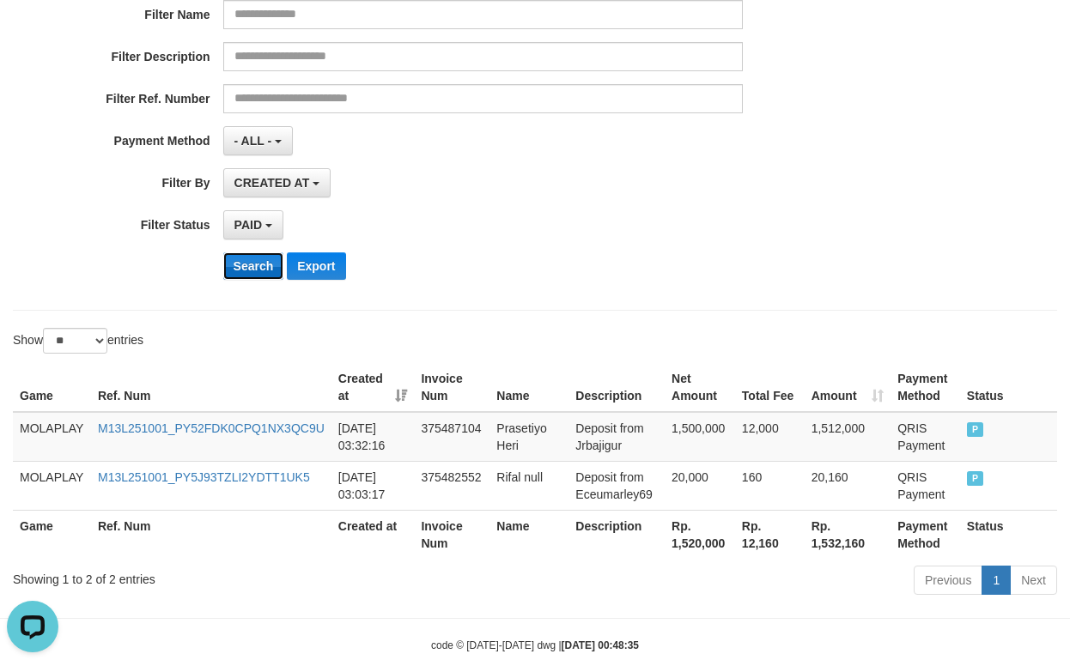
click at [247, 269] on button "Search" at bounding box center [253, 265] width 61 height 27
click at [707, 556] on th "Rp. 1,520,000" at bounding box center [699, 534] width 70 height 49
click at [701, 548] on th "Rp. 1,520,000" at bounding box center [699, 534] width 70 height 49
copy th "1,520,000"
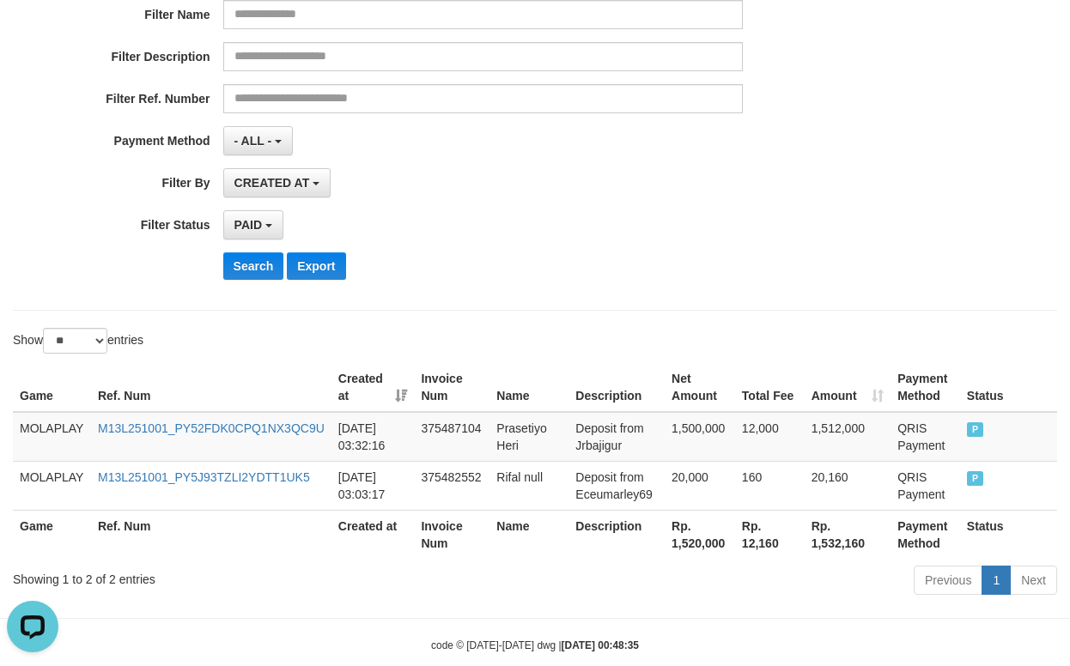
click at [621, 171] on div "CREATED AT PAID AT CREATED AT" at bounding box center [483, 182] width 520 height 29
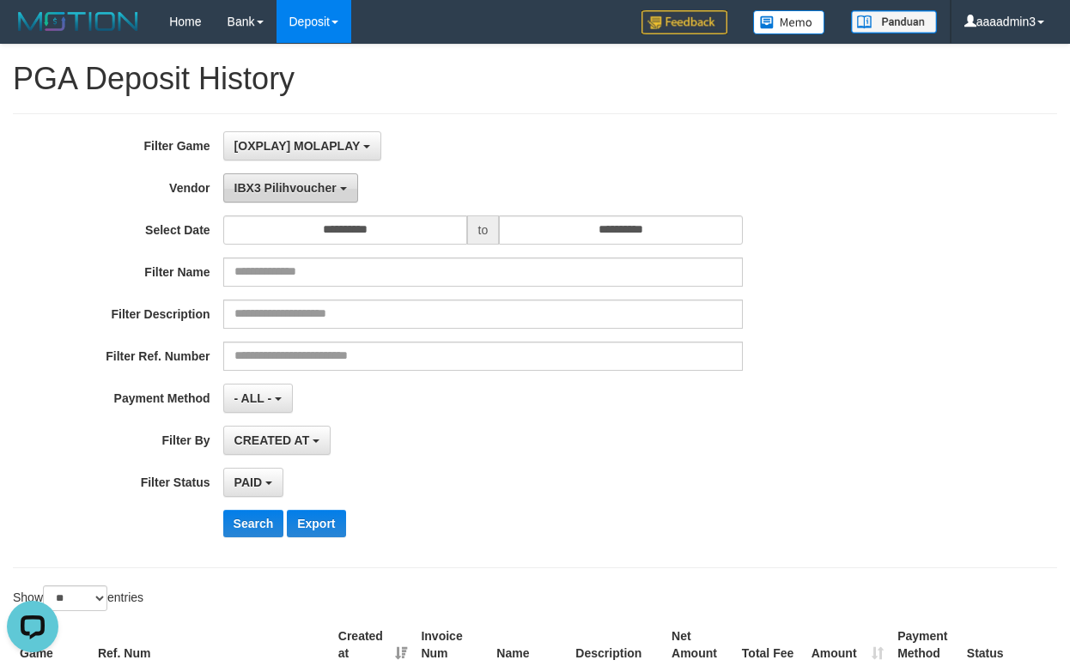
click at [279, 184] on span "IBX3 Pilihvoucher" at bounding box center [285, 188] width 102 height 14
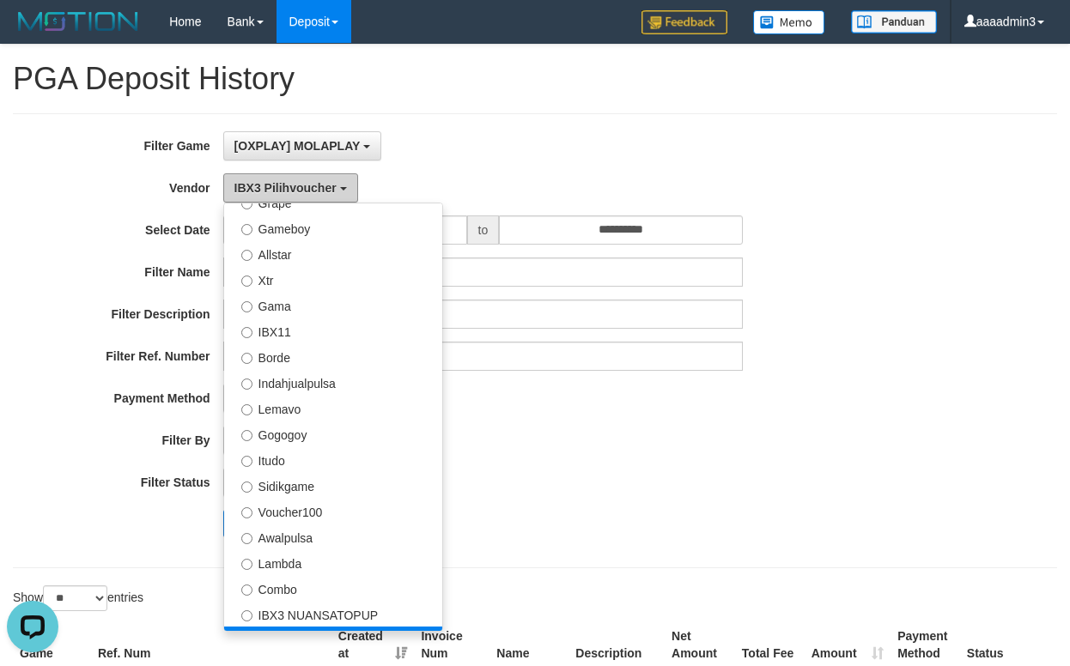
scroll to position [211, 0]
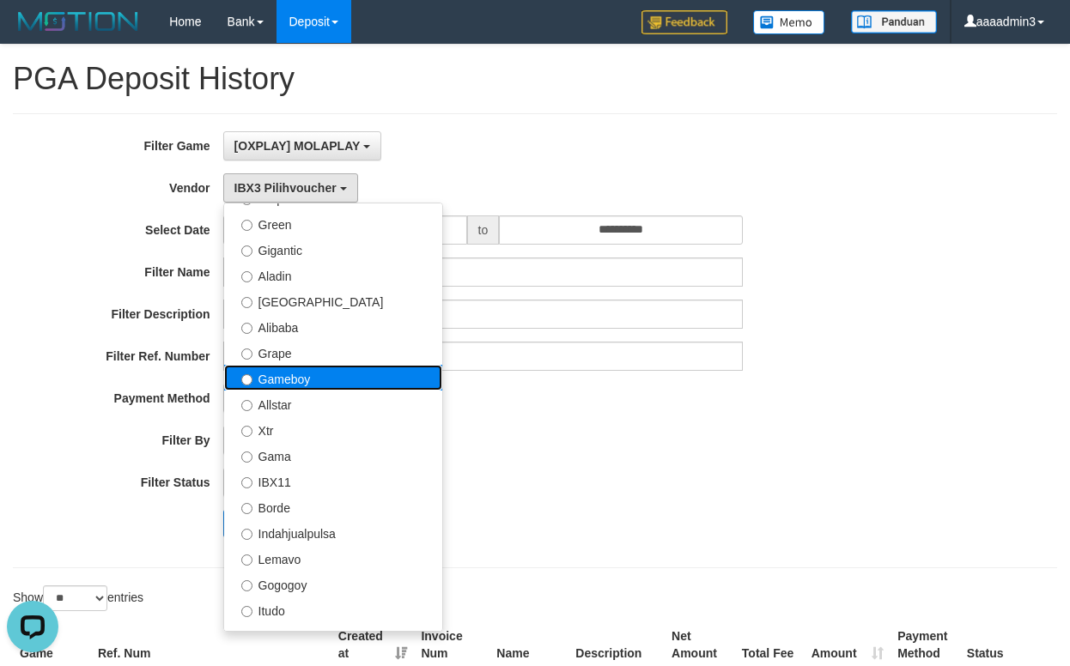
click at [298, 382] on label "Gameboy" at bounding box center [333, 378] width 218 height 26
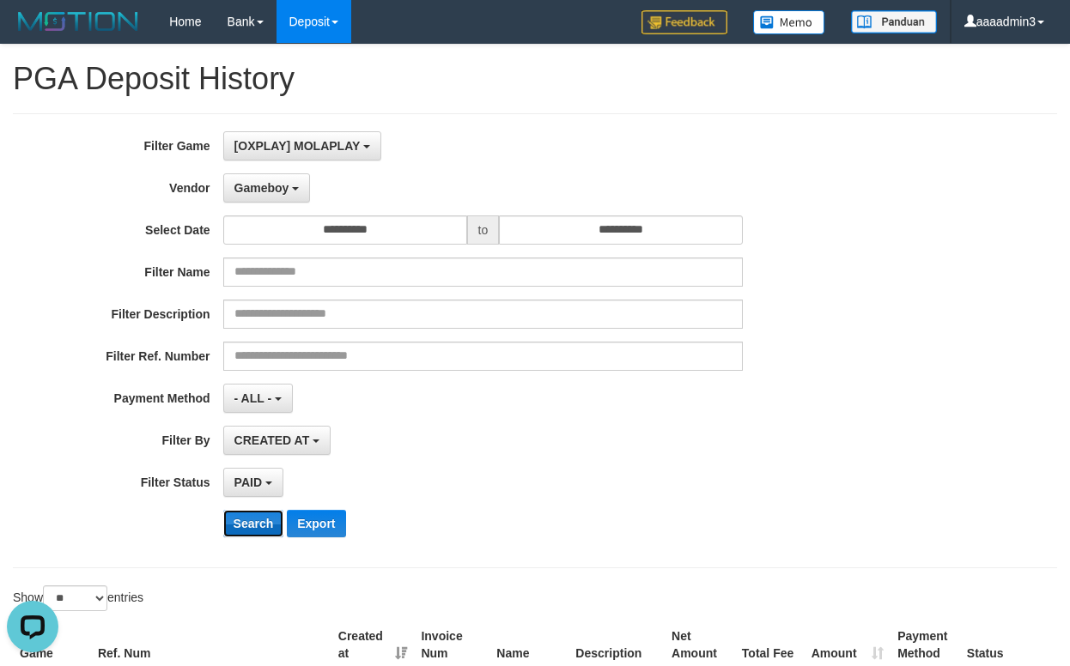
click at [259, 531] on button "Search" at bounding box center [253, 523] width 61 height 27
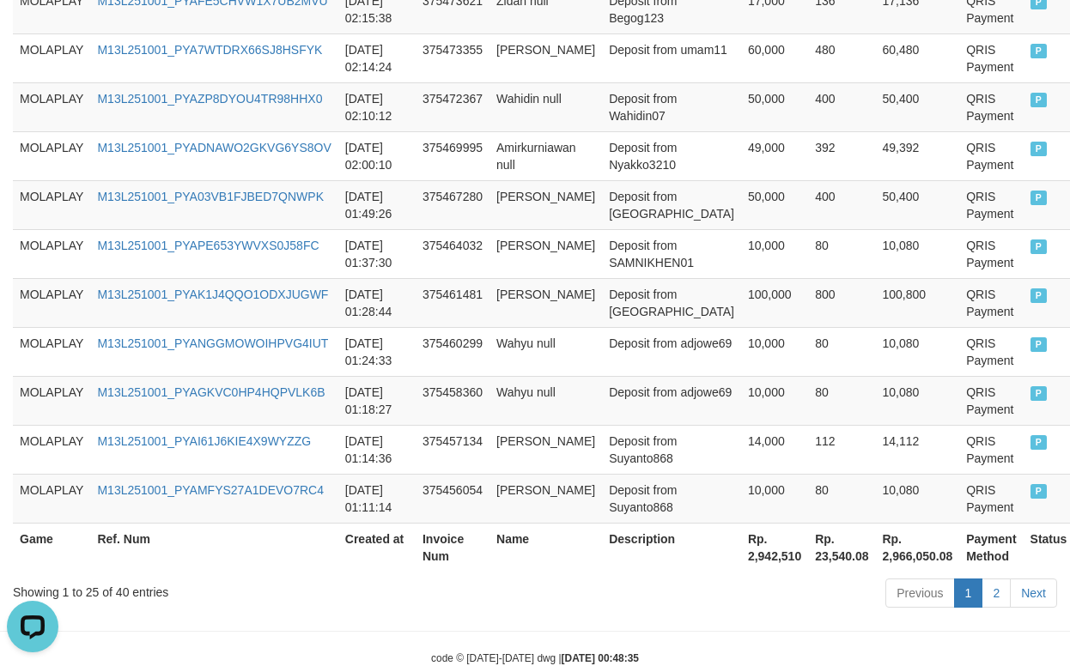
scroll to position [1413, 0]
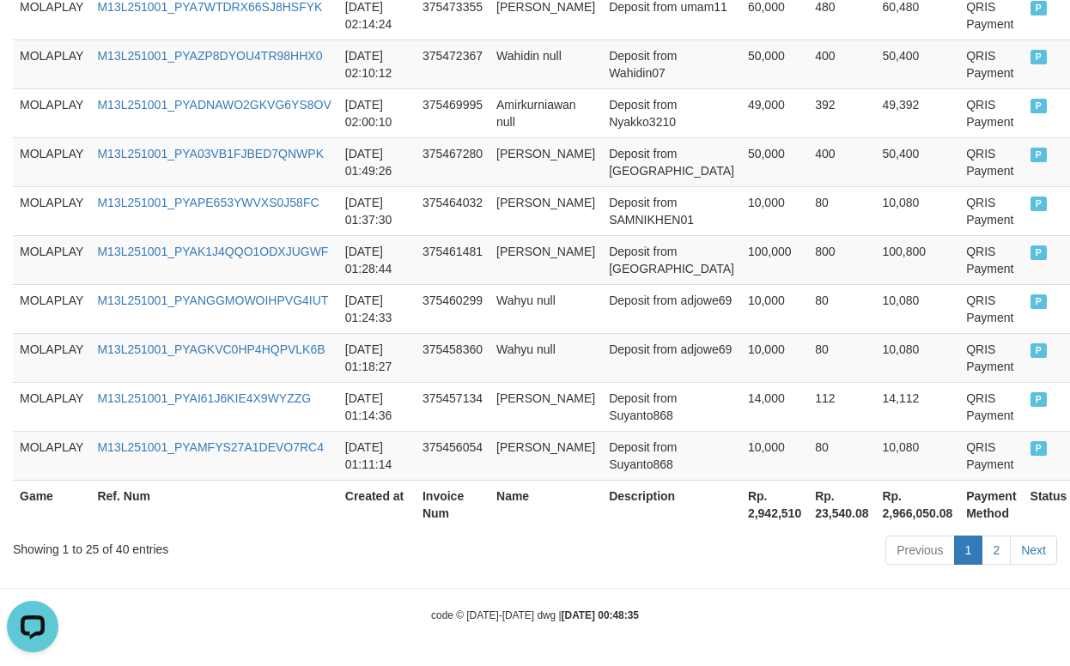
click at [741, 498] on th "Rp. 2,942,510" at bounding box center [774, 504] width 67 height 49
click at [741, 504] on th "Rp. 2,942,510" at bounding box center [774, 504] width 67 height 49
click at [741, 515] on th "Rp. 2,942,510" at bounding box center [774, 504] width 67 height 49
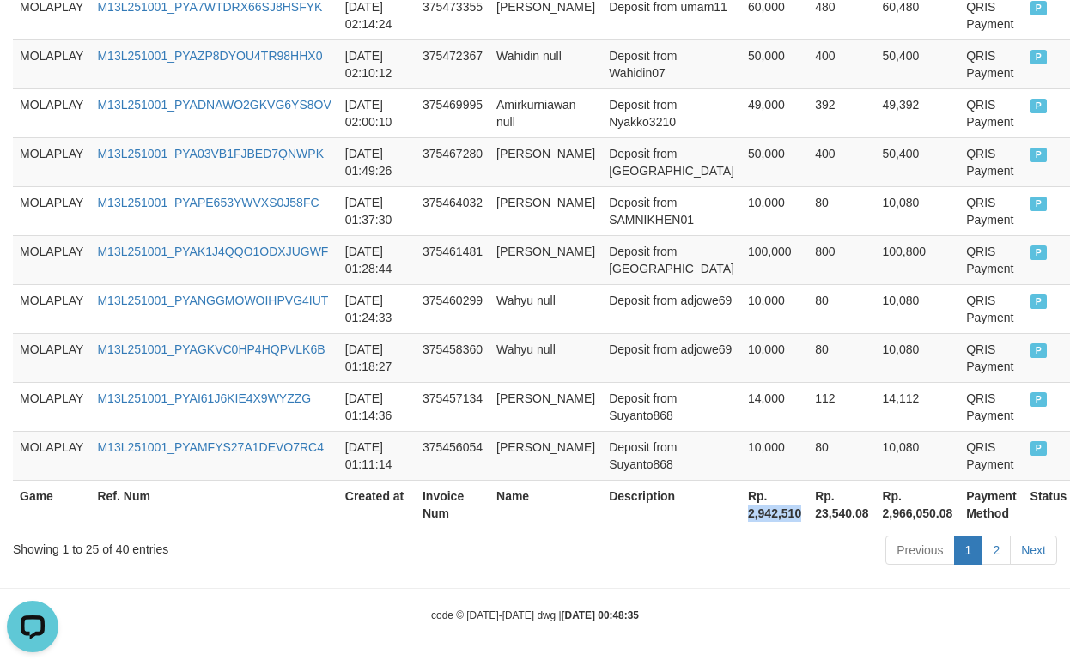
click at [741, 515] on th "Rp. 2,942,510" at bounding box center [774, 504] width 67 height 49
copy th "2,942,510"
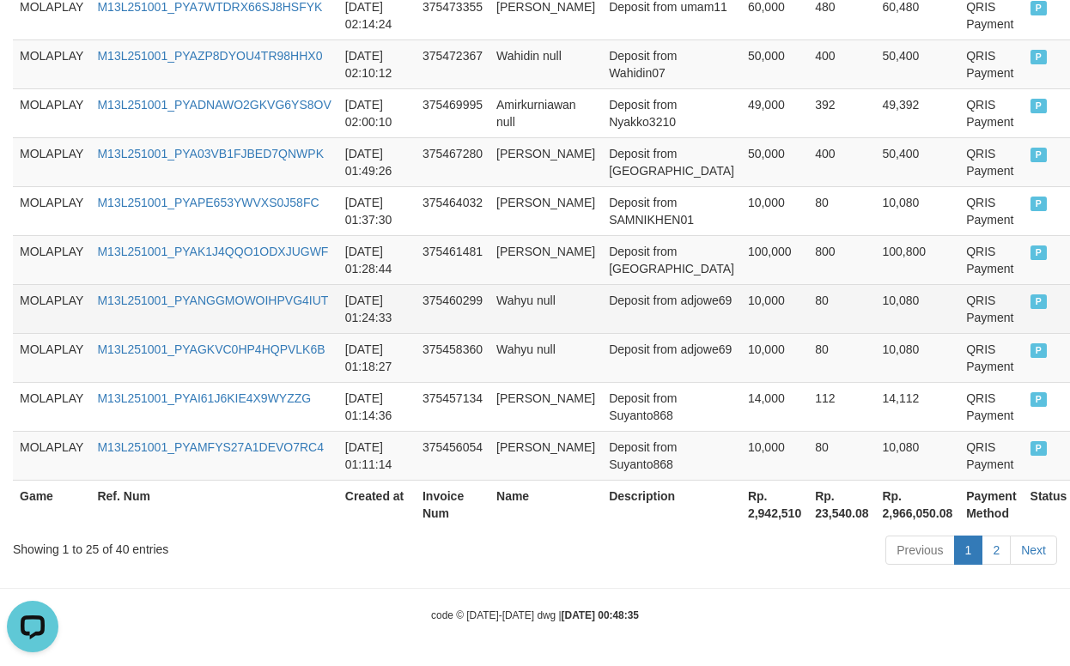
drag, startPoint x: 507, startPoint y: 288, endPoint x: 495, endPoint y: 294, distance: 13.8
click at [507, 288] on td "Wahyu null" at bounding box center [545, 308] width 112 height 49
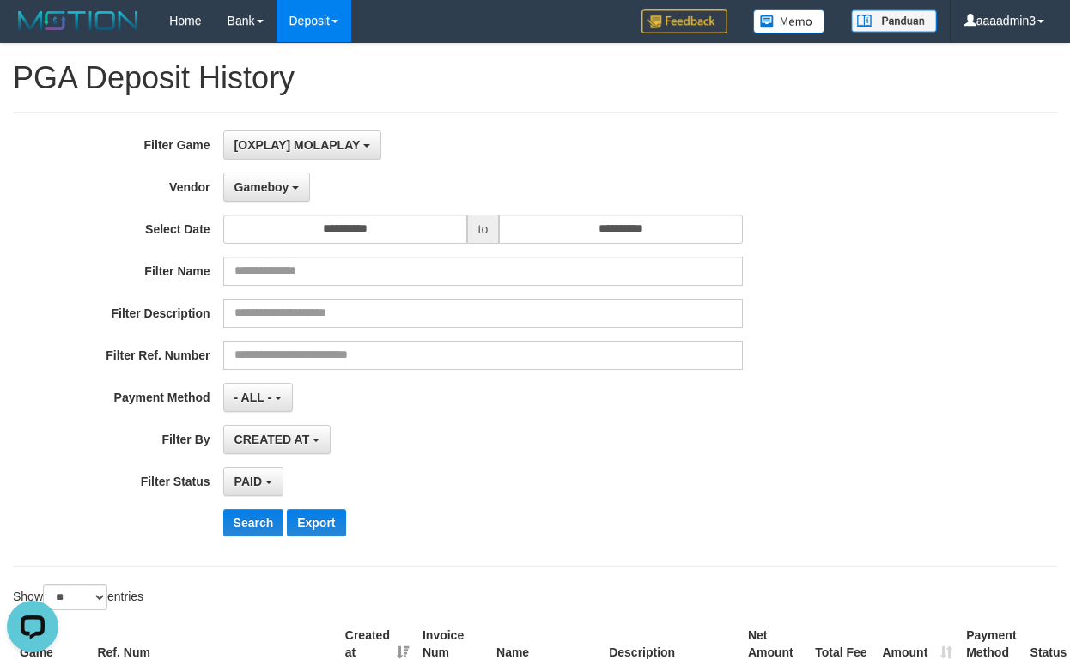
scroll to position [0, 0]
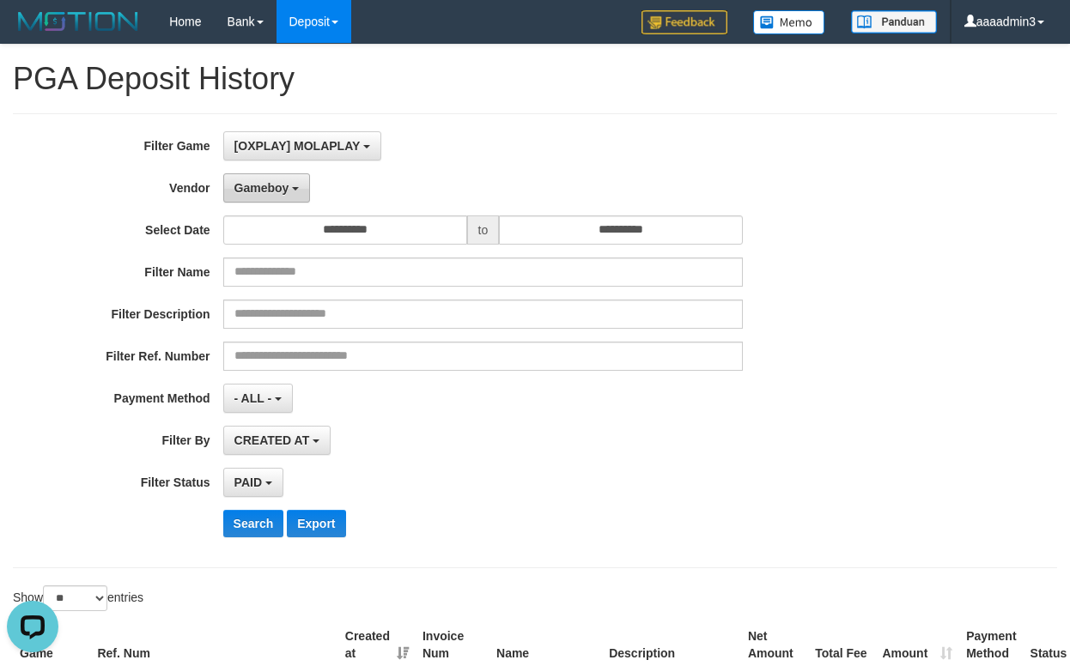
click at [262, 192] on span "Gameboy" at bounding box center [261, 188] width 55 height 14
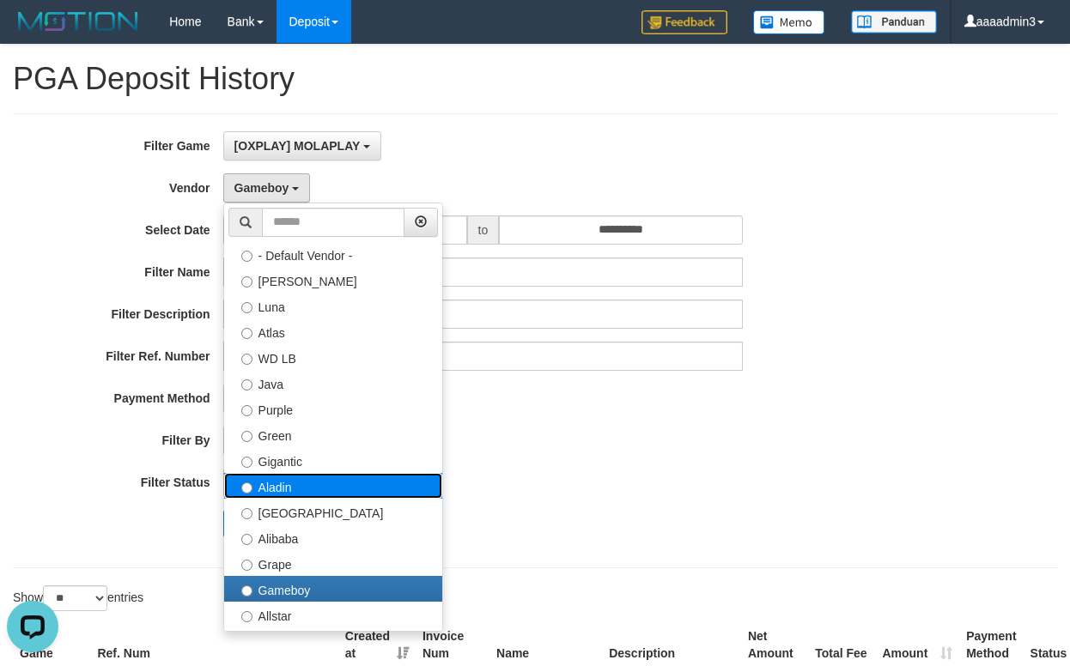
click at [313, 486] on label "Aladin" at bounding box center [333, 486] width 218 height 26
select select "**********"
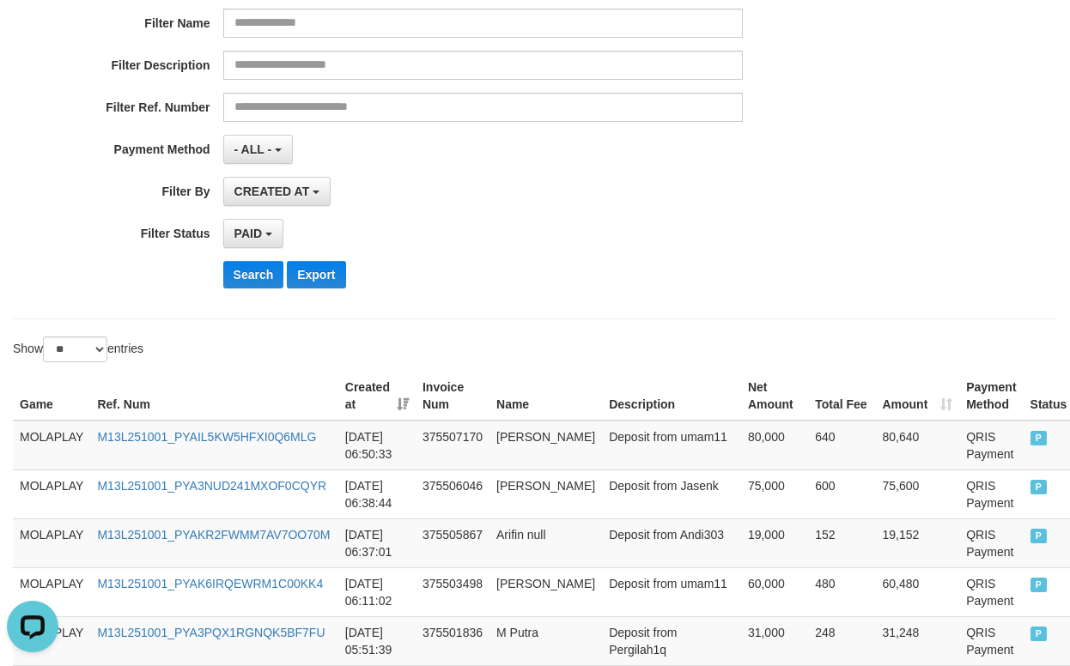
scroll to position [258, 0]
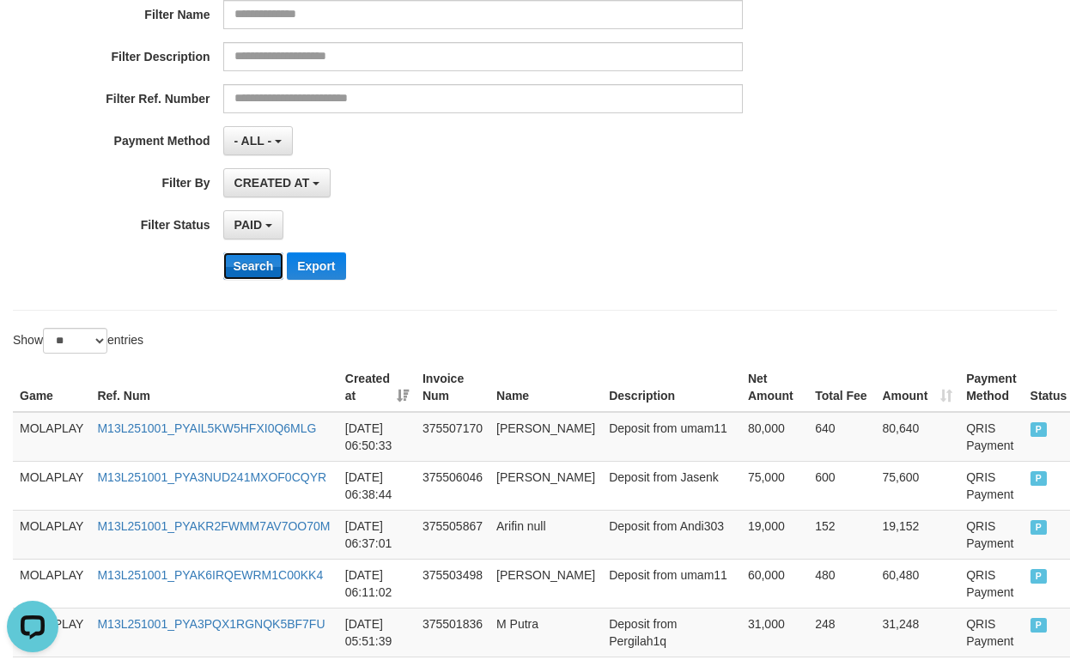
click at [252, 272] on button "Search" at bounding box center [253, 265] width 61 height 27
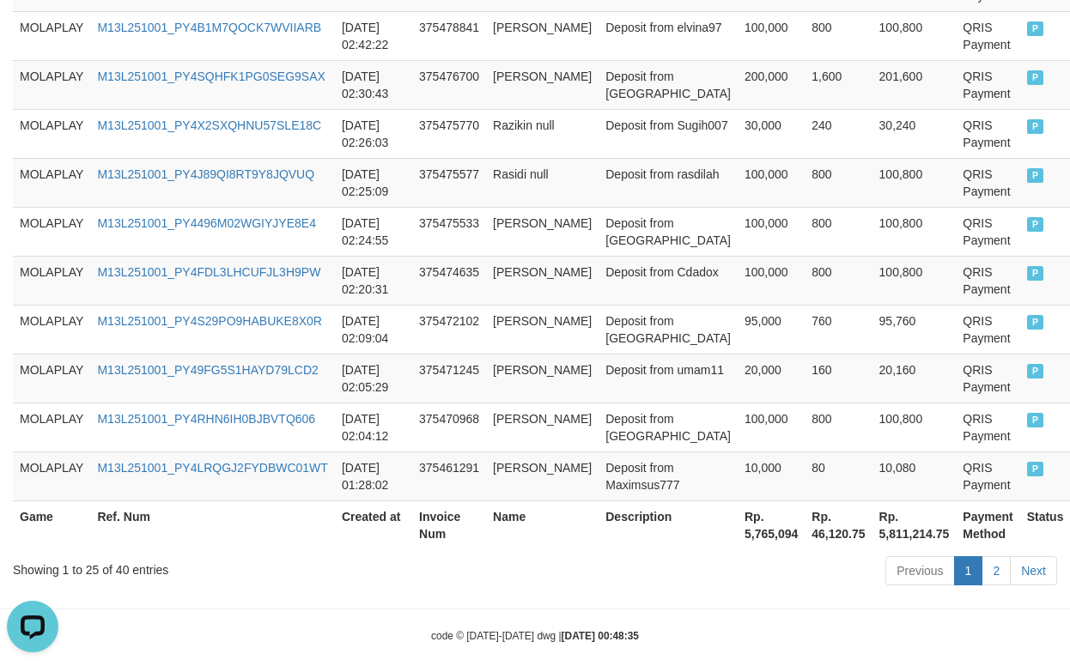
scroll to position [1413, 0]
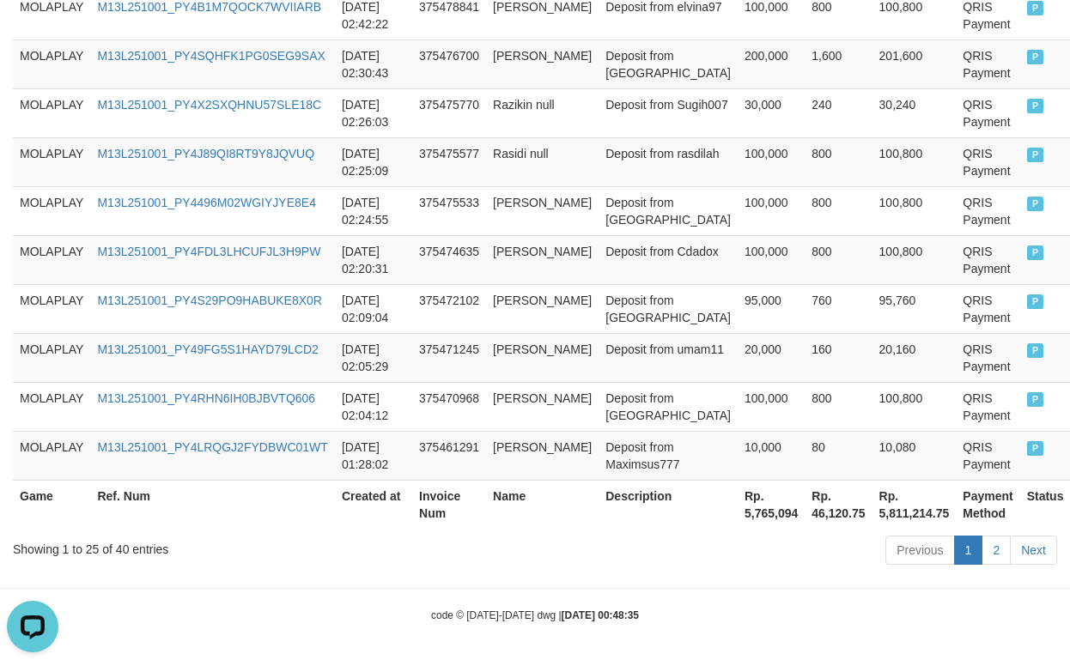
click at [737, 518] on th "Rp. 5,765,094" at bounding box center [770, 504] width 67 height 49
copy th "5,765,094"
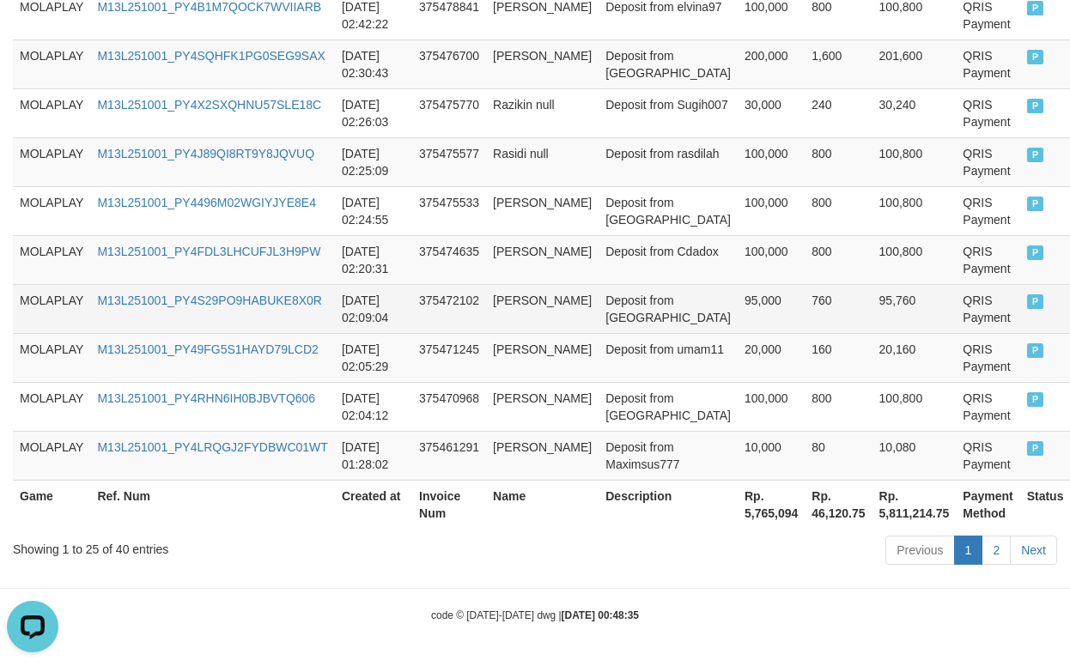
click at [598, 301] on td "Deposit from [GEOGRAPHIC_DATA]" at bounding box center [667, 308] width 139 height 49
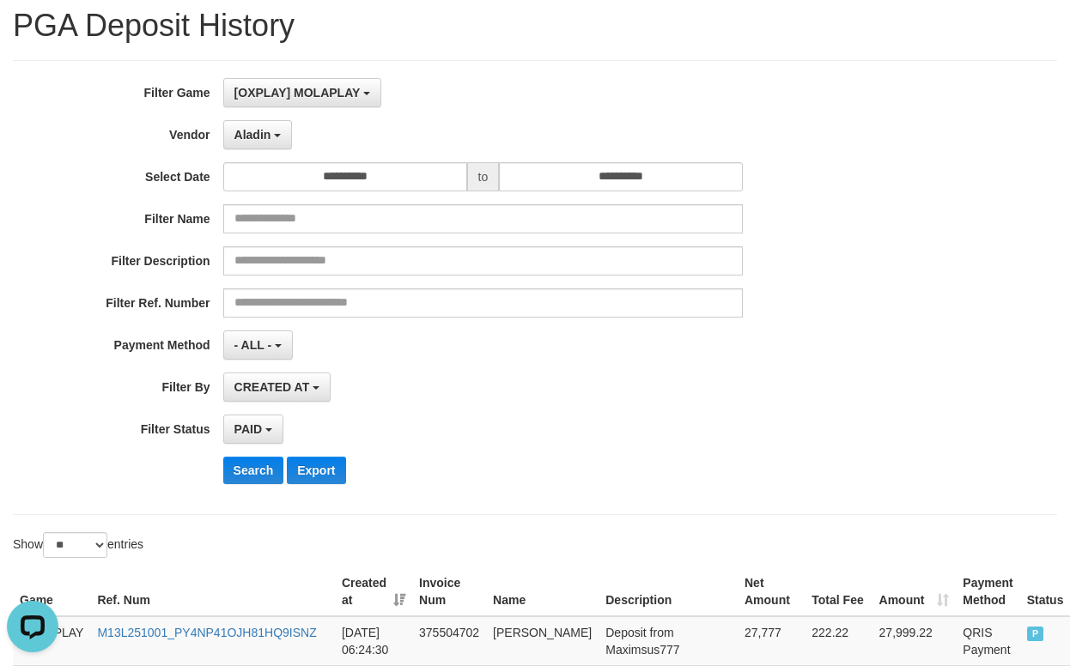
scroll to position [0, 0]
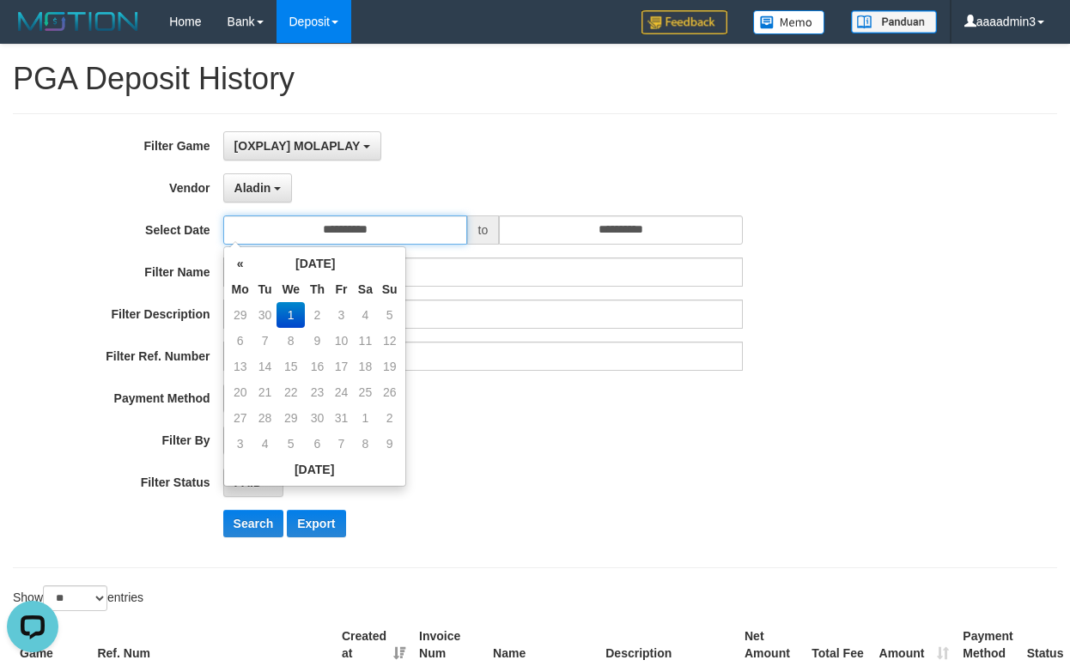
click at [383, 237] on input "**********" at bounding box center [345, 229] width 244 height 29
click at [266, 318] on td "30" at bounding box center [265, 315] width 24 height 26
type input "**********"
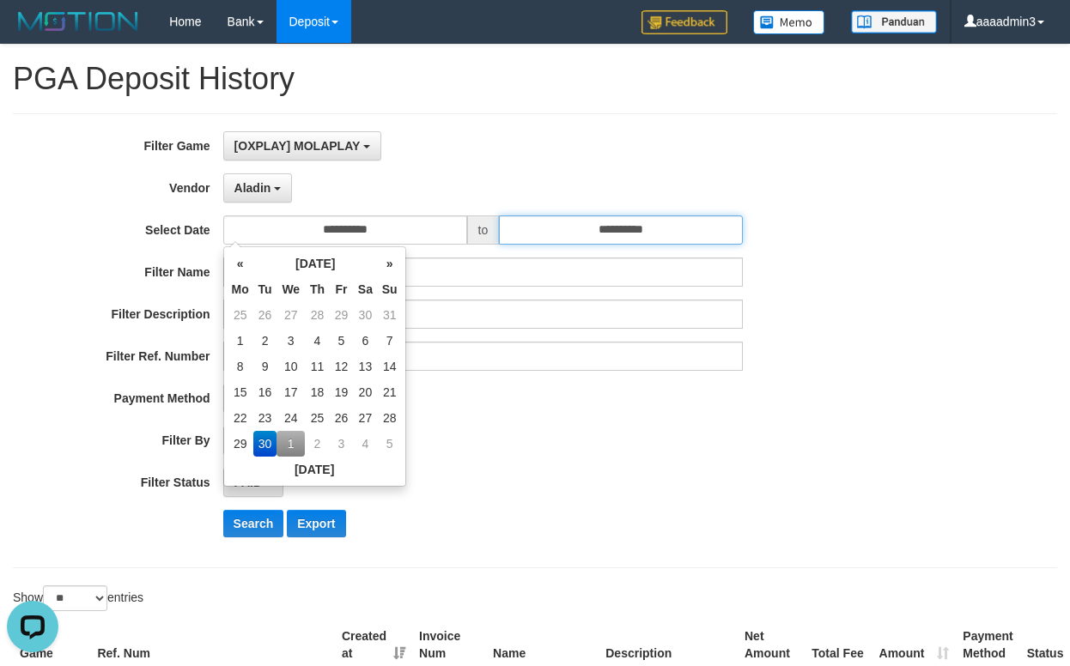
click at [586, 227] on input "**********" at bounding box center [621, 229] width 244 height 29
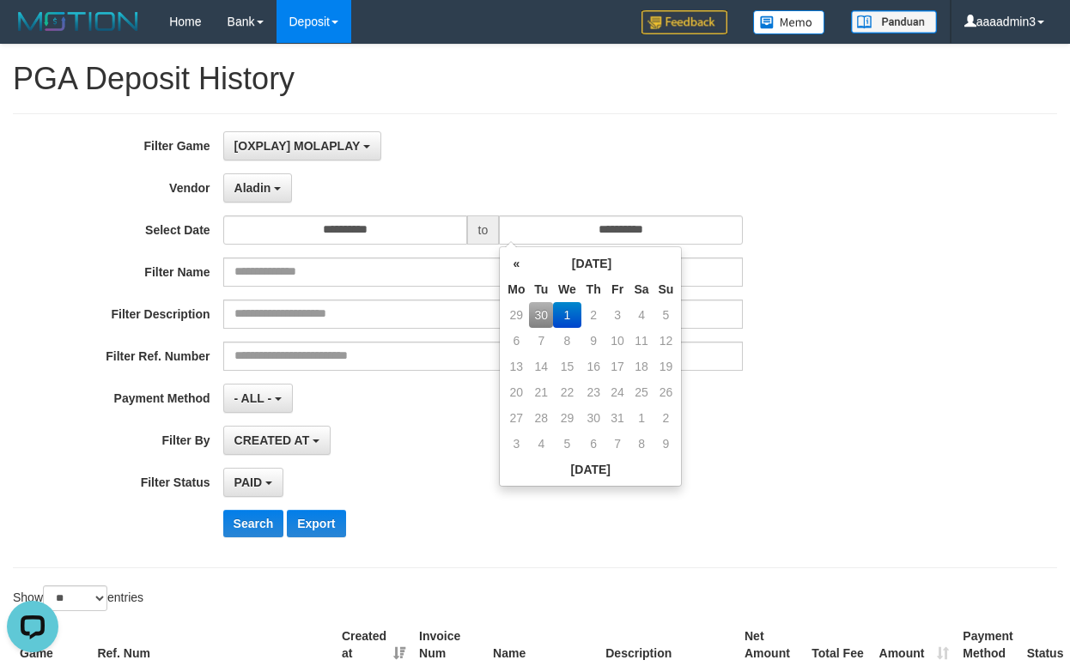
click at [543, 310] on td "30" at bounding box center [541, 315] width 24 height 26
type input "**********"
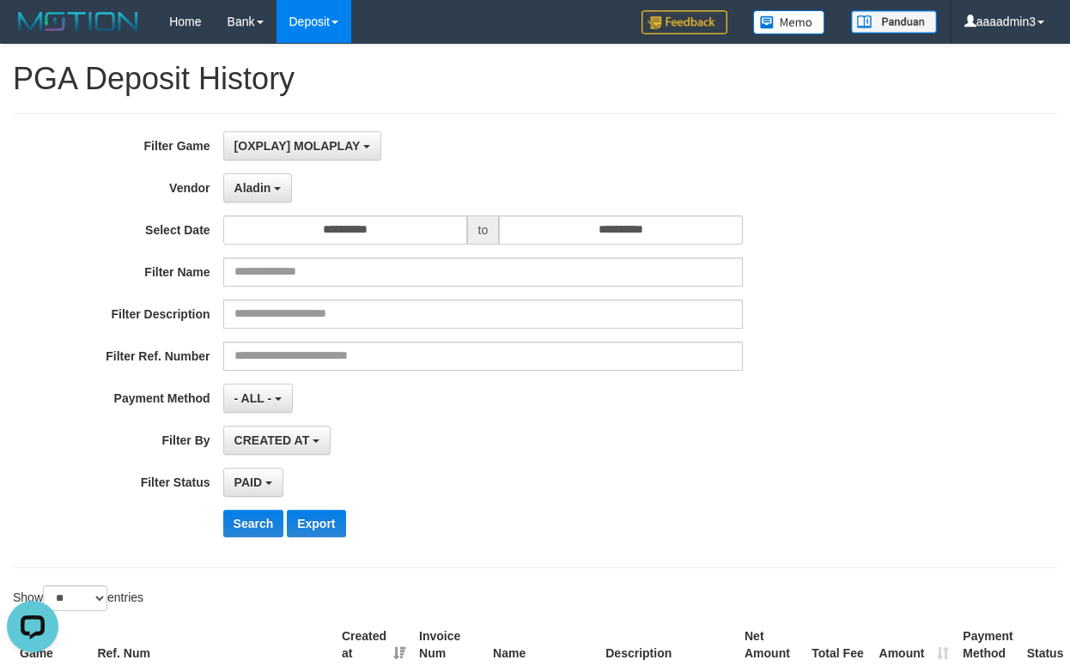
click at [435, 483] on div "PAID SELECT ALL - ALL - SELECT STATUS PENDING/UNPAID PAID CANCELED EXPIRED" at bounding box center [483, 482] width 520 height 29
click at [236, 525] on button "Search" at bounding box center [253, 523] width 61 height 27
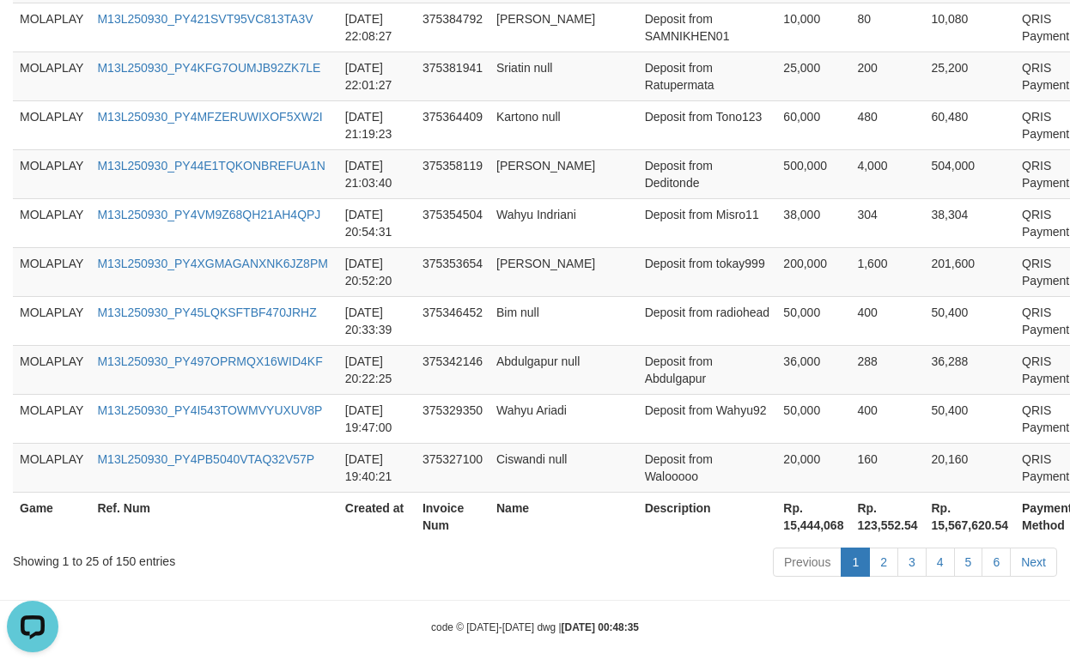
scroll to position [1413, 0]
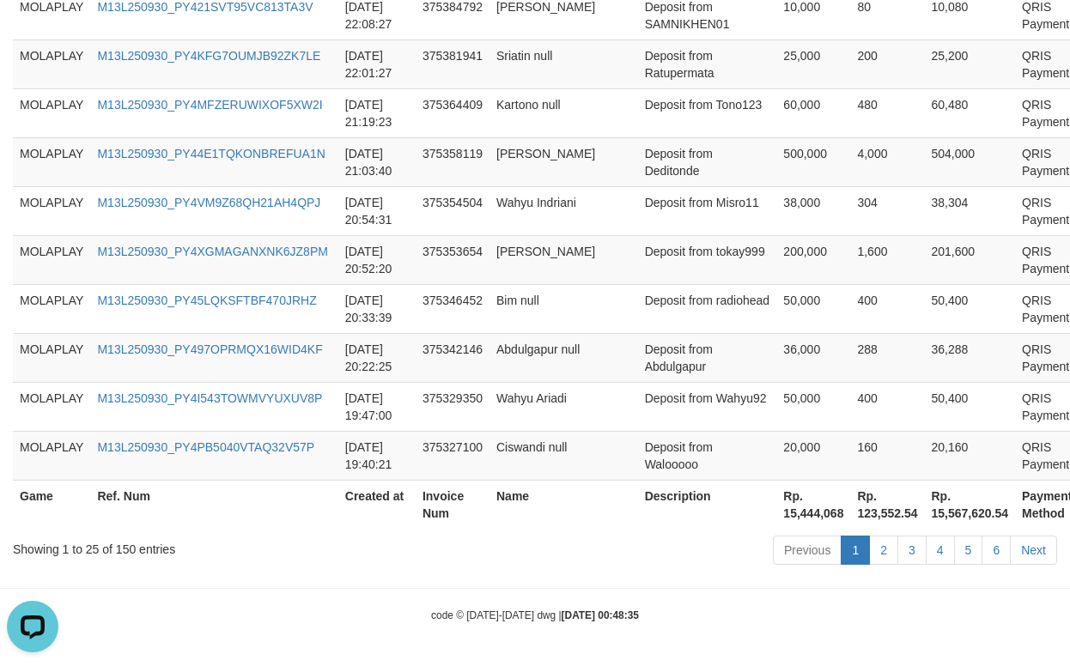
click at [776, 516] on th "Rp. 15,444,068" at bounding box center [813, 504] width 74 height 49
copy th "15,444,068"
click at [664, 176] on td "Deposit from Deditonde" at bounding box center [707, 161] width 139 height 49
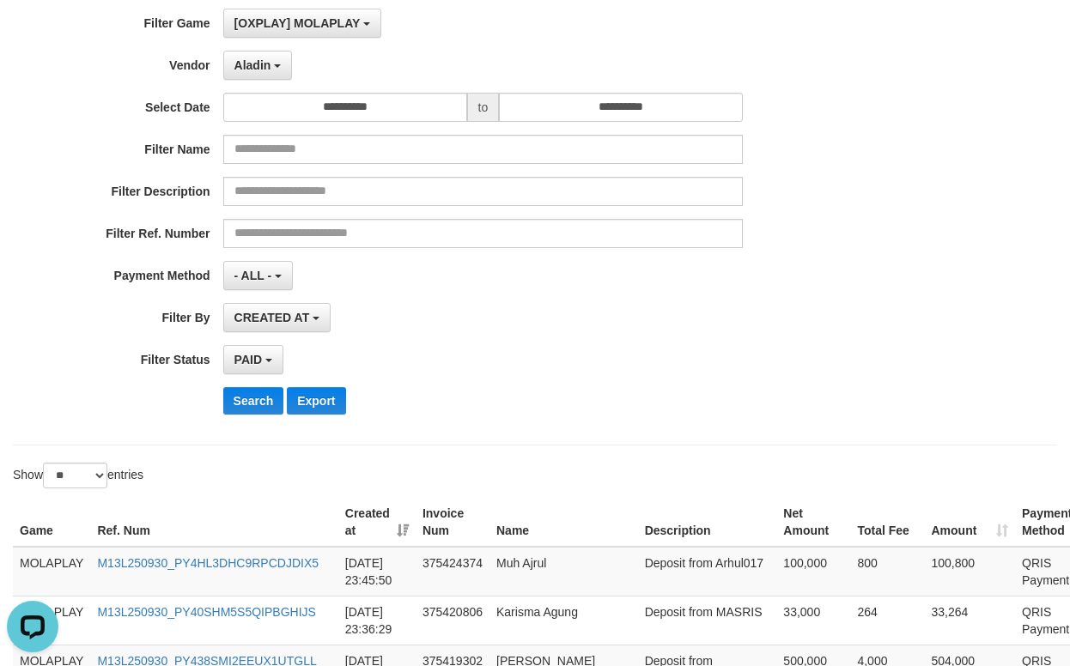
scroll to position [0, 0]
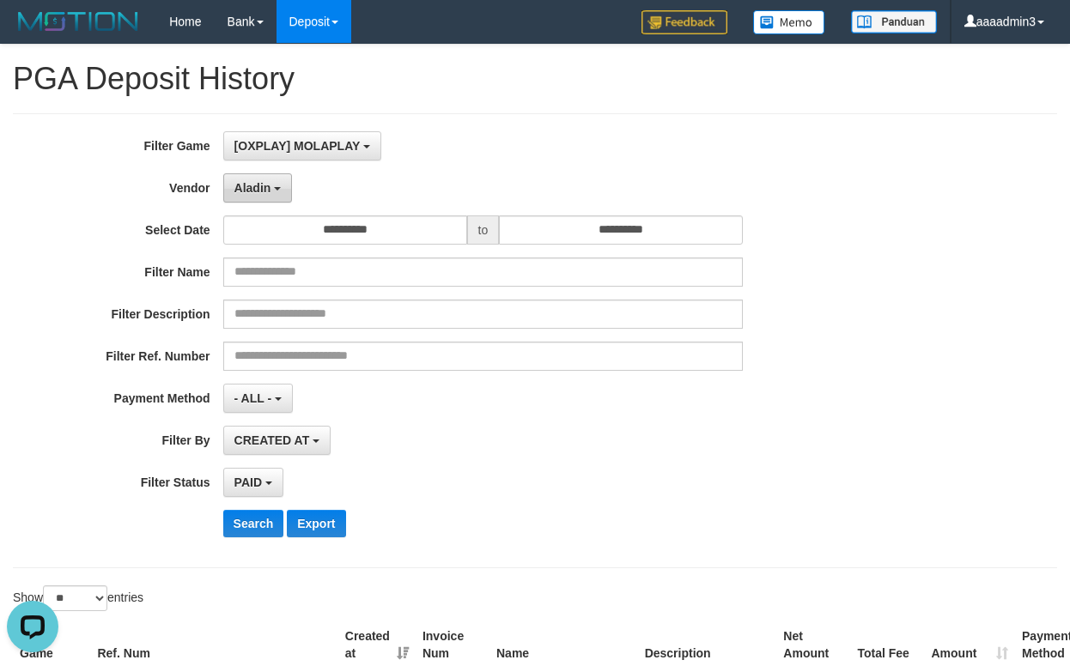
click at [283, 184] on button "Aladin" at bounding box center [258, 187] width 70 height 29
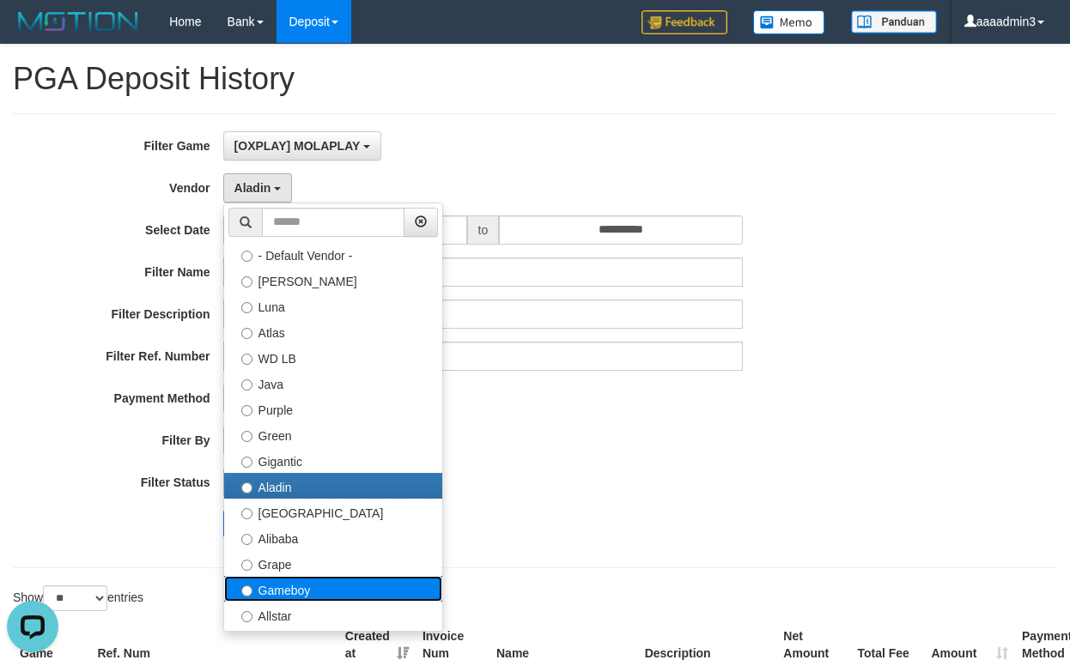
click at [354, 580] on label "Gameboy" at bounding box center [333, 589] width 218 height 26
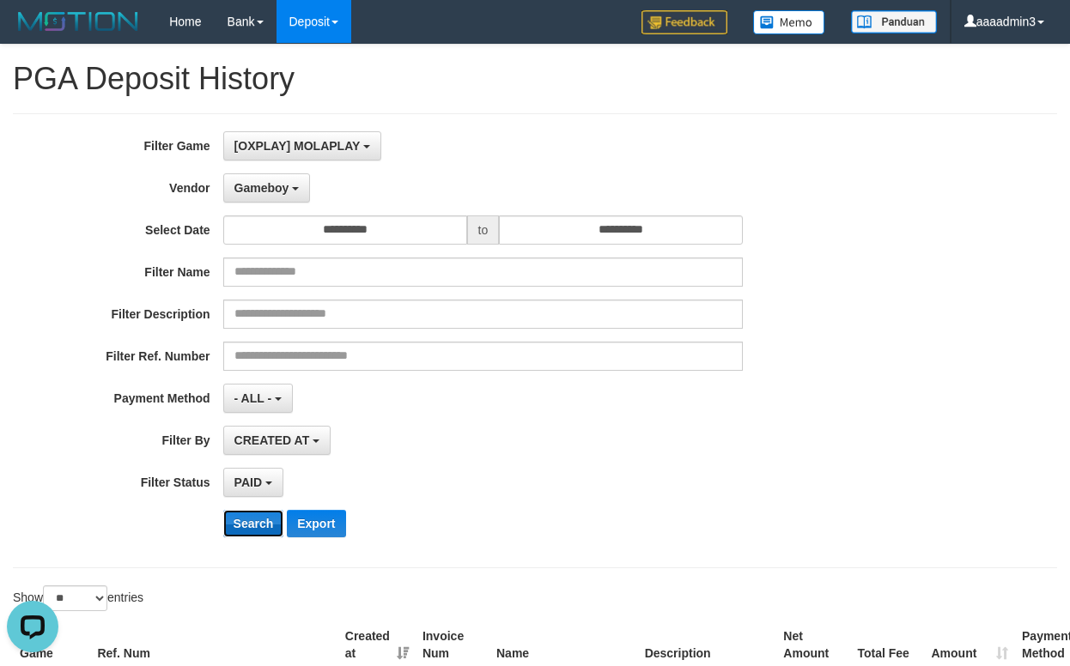
click at [261, 514] on button "Search" at bounding box center [253, 523] width 61 height 27
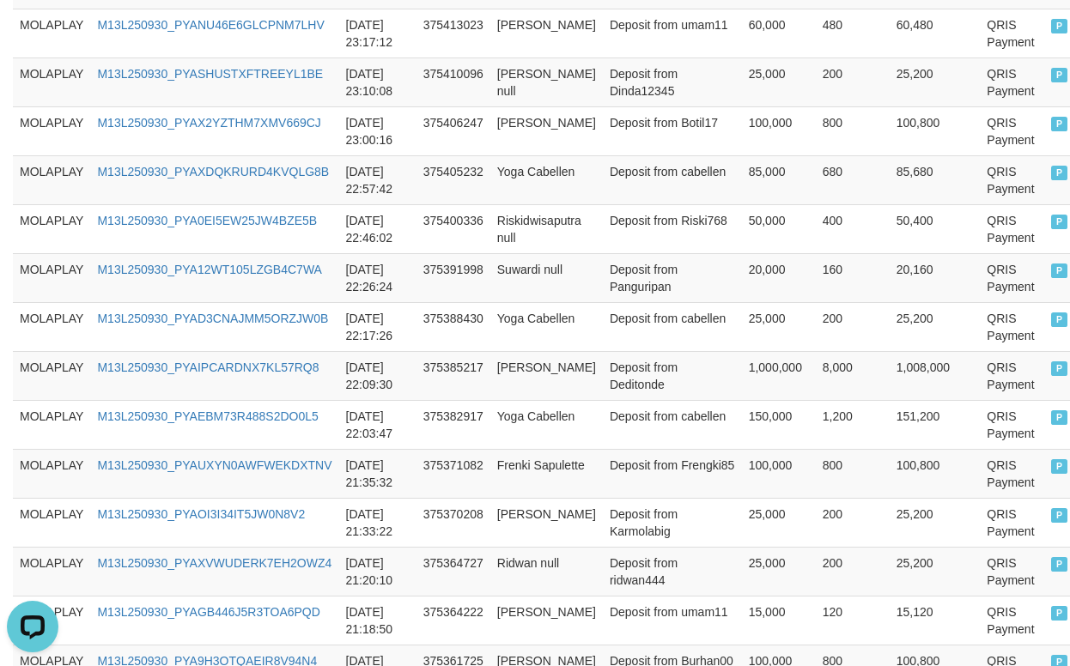
scroll to position [1413, 0]
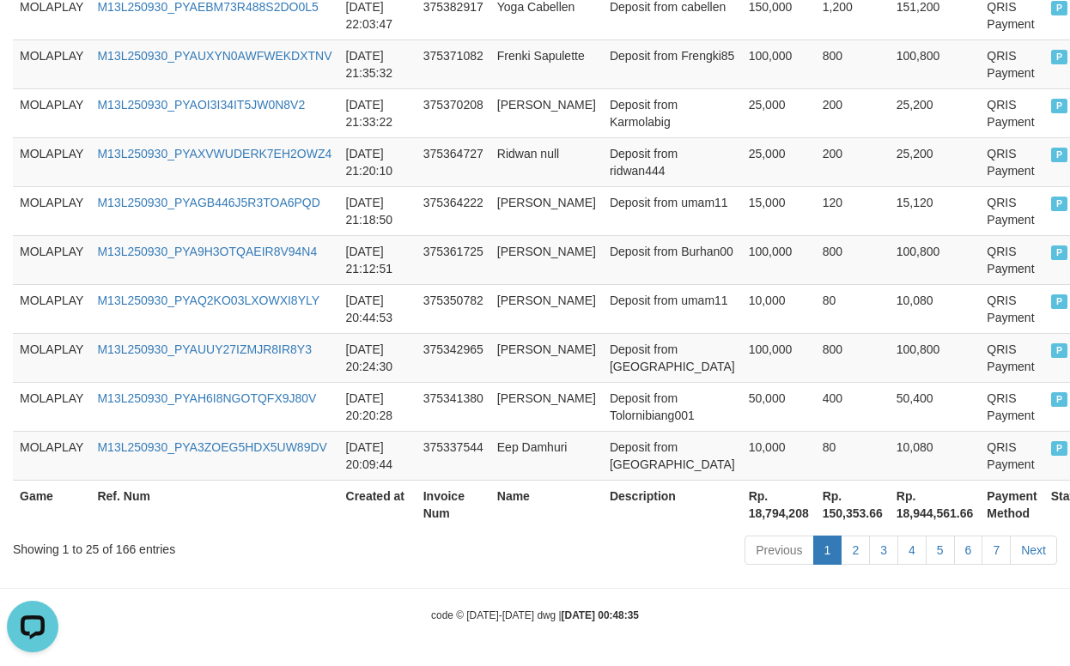
click at [742, 518] on th "Rp. 18,794,208" at bounding box center [779, 504] width 74 height 49
copy th "18,794,208"
click at [573, 256] on td "[PERSON_NAME]" at bounding box center [546, 259] width 112 height 49
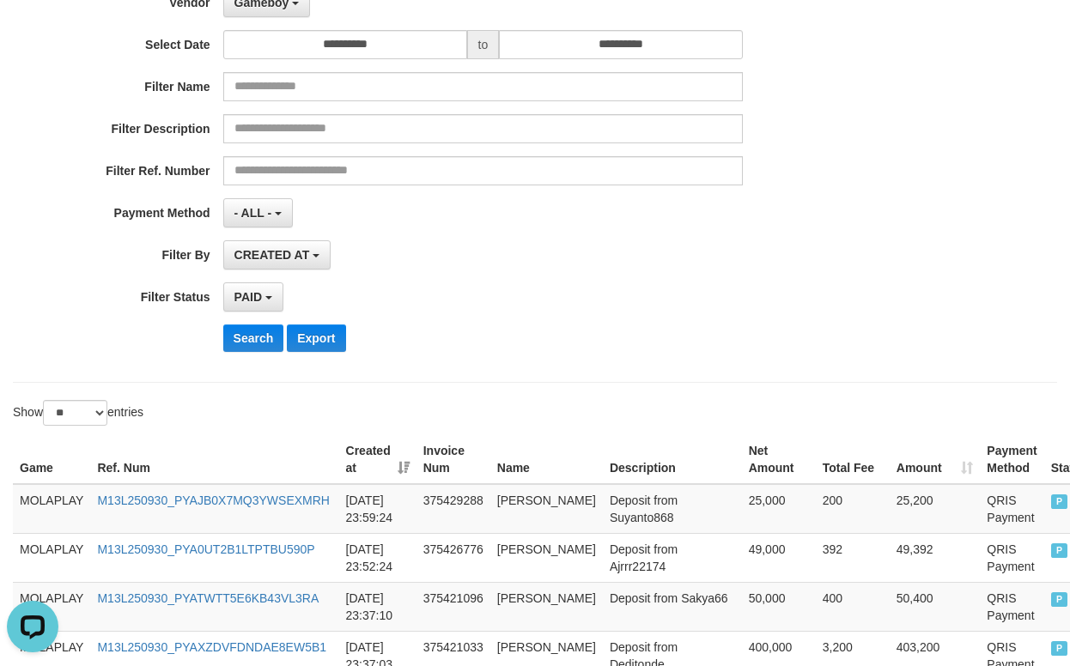
scroll to position [39, 0]
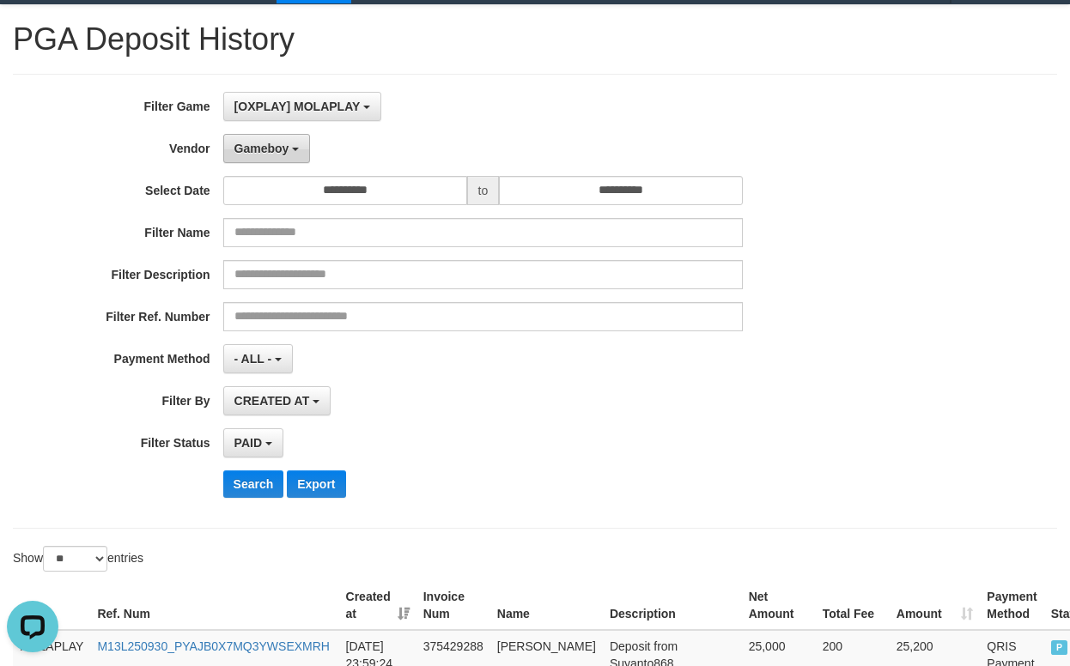
click at [270, 151] on span "Gameboy" at bounding box center [261, 149] width 55 height 14
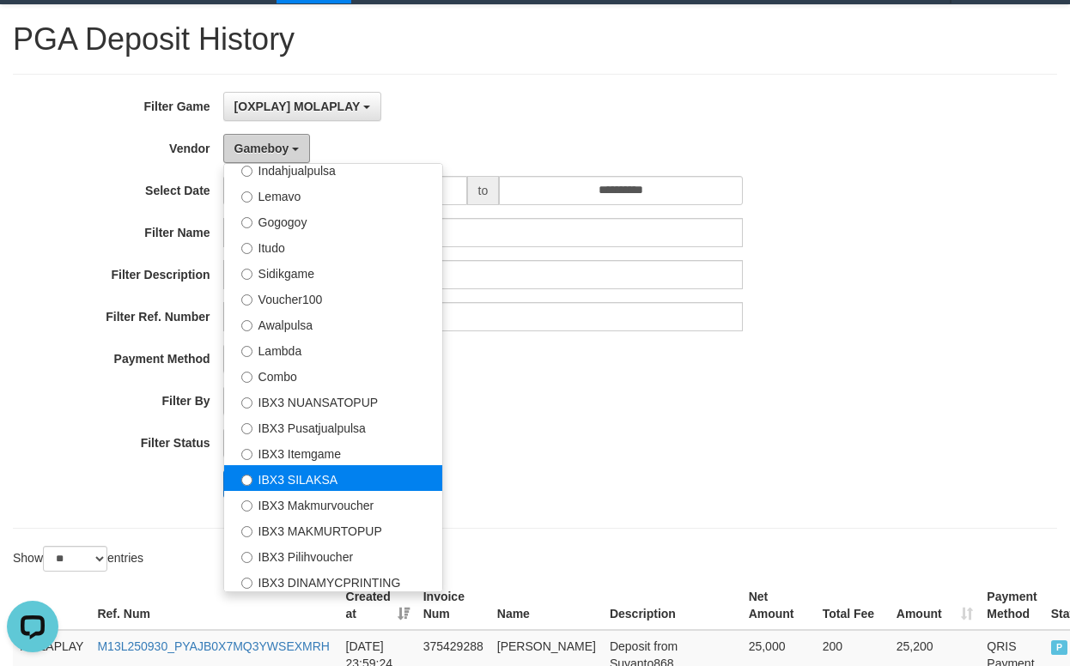
scroll to position [640, 0]
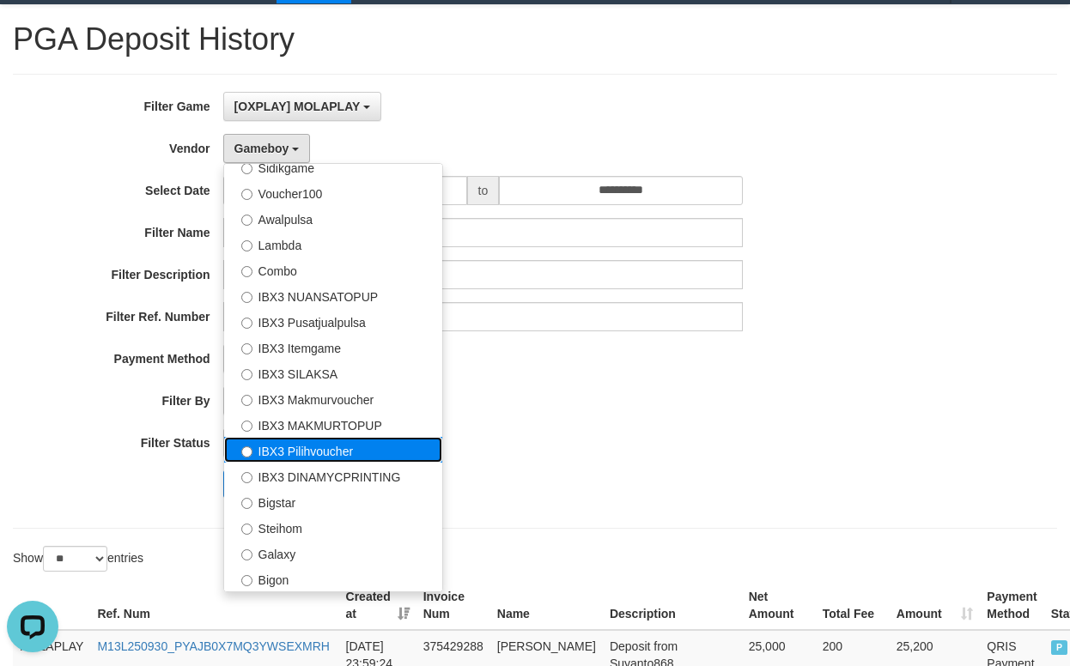
click at [349, 460] on label "IBX3 Pilihvoucher" at bounding box center [333, 450] width 218 height 26
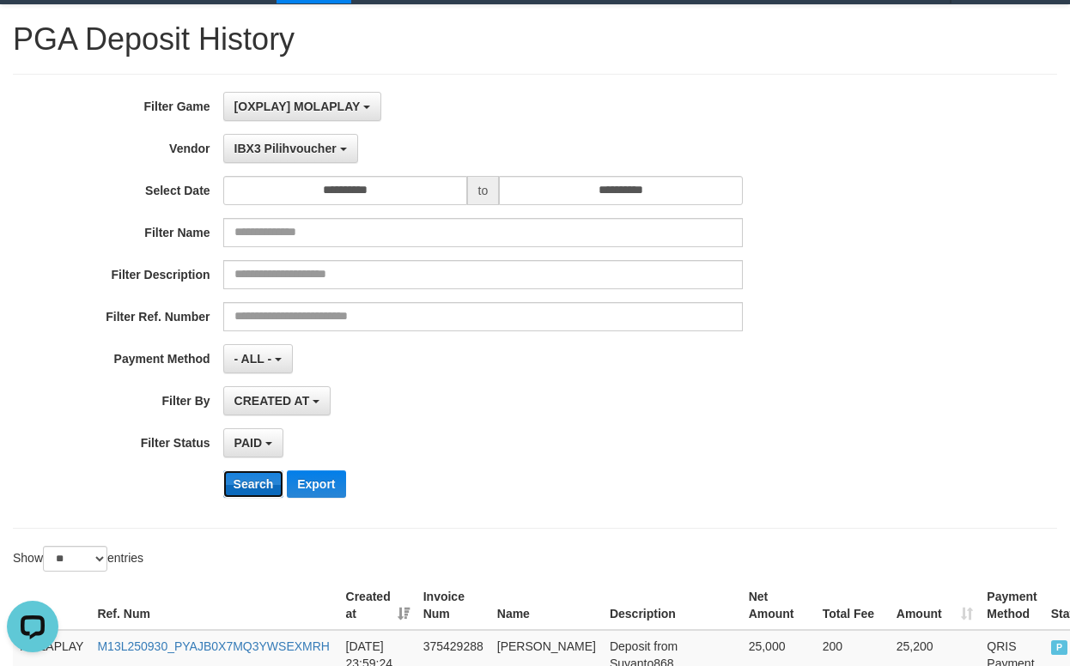
click at [262, 478] on button "Search" at bounding box center [253, 483] width 61 height 27
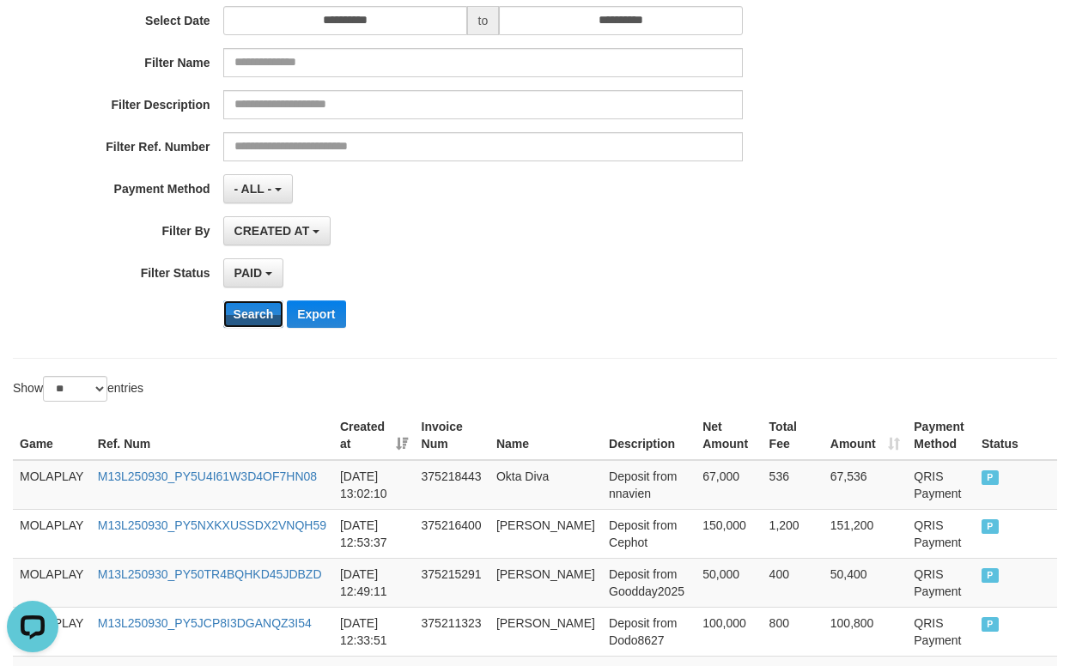
scroll to position [211, 0]
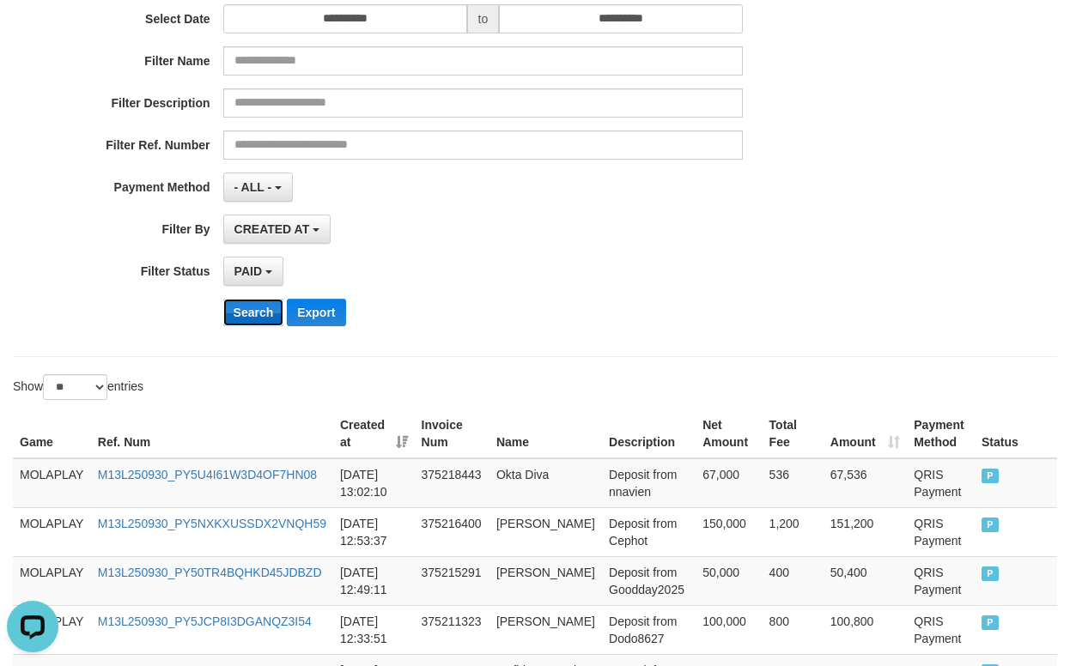
click at [258, 319] on button "Search" at bounding box center [253, 312] width 61 height 27
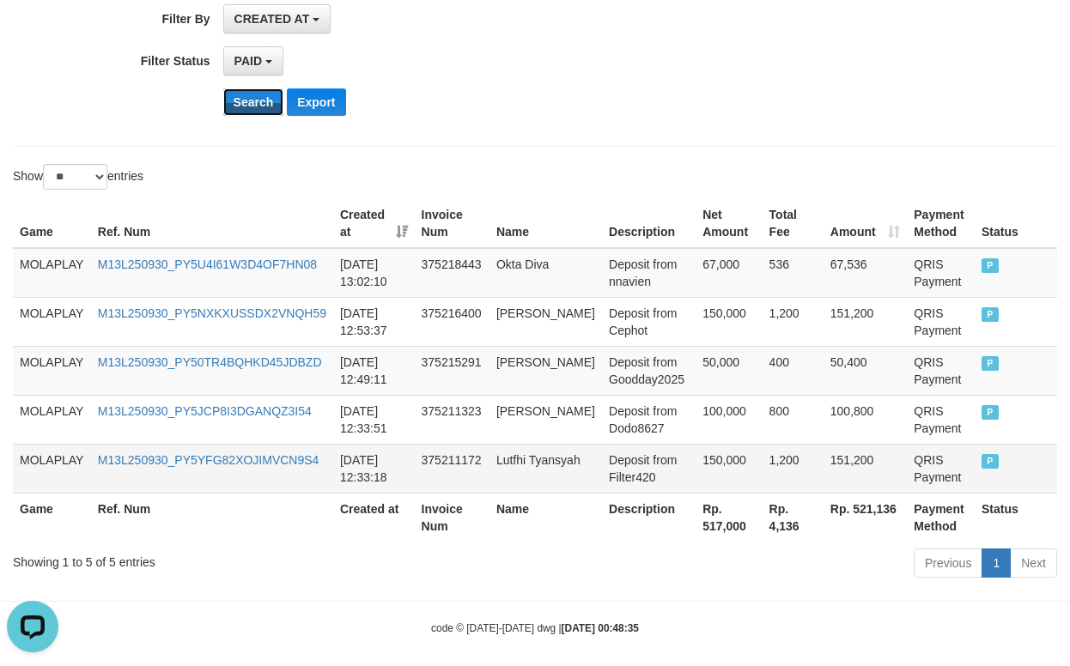
scroll to position [434, 0]
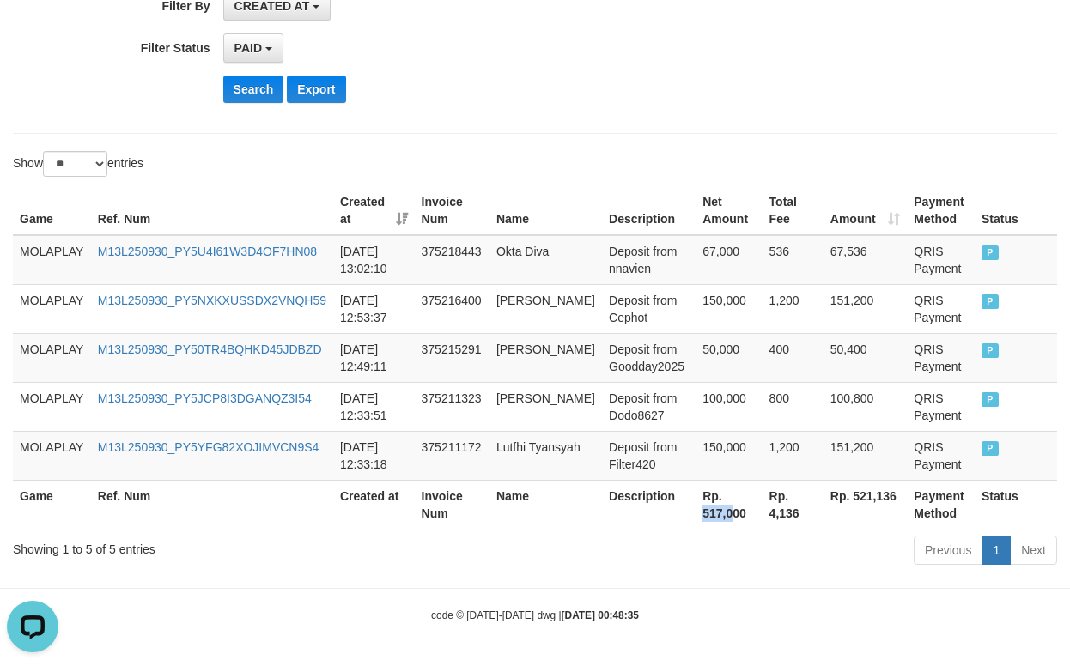
click at [702, 505] on th "Rp. 517,000" at bounding box center [728, 504] width 66 height 49
click at [702, 506] on th "Rp. 517,000" at bounding box center [728, 504] width 66 height 49
click at [695, 518] on th "Rp. 517,000" at bounding box center [728, 504] width 66 height 49
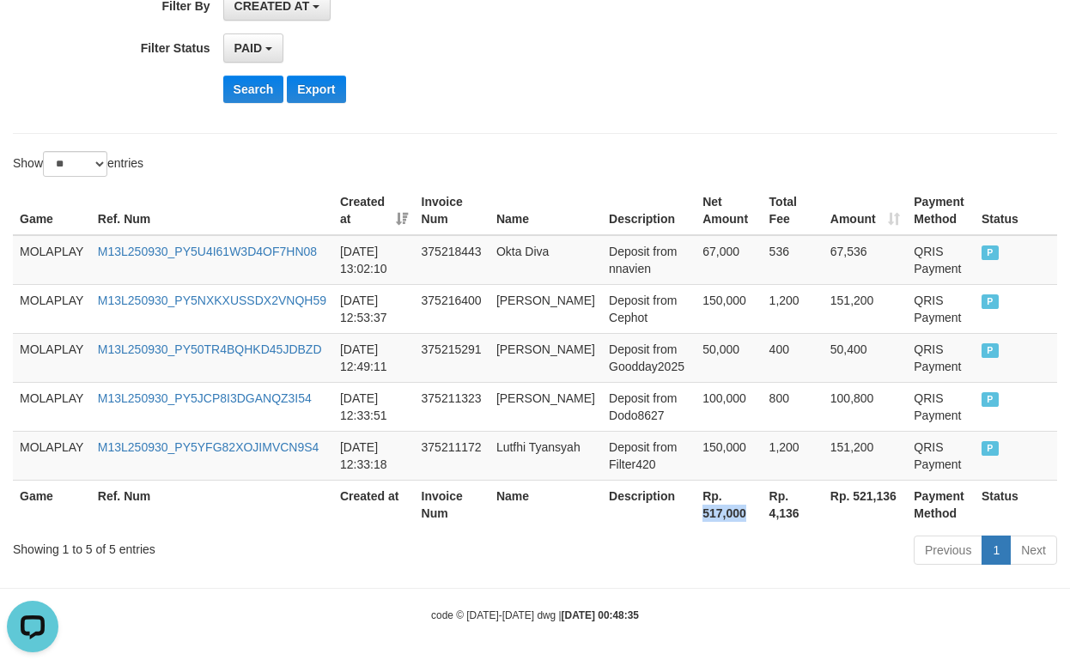
click at [695, 518] on th "Rp. 517,000" at bounding box center [728, 504] width 66 height 49
drag, startPoint x: 891, startPoint y: 79, endPoint x: 799, endPoint y: 121, distance: 101.0
click at [890, 79] on div "Search Export" at bounding box center [557, 89] width 669 height 27
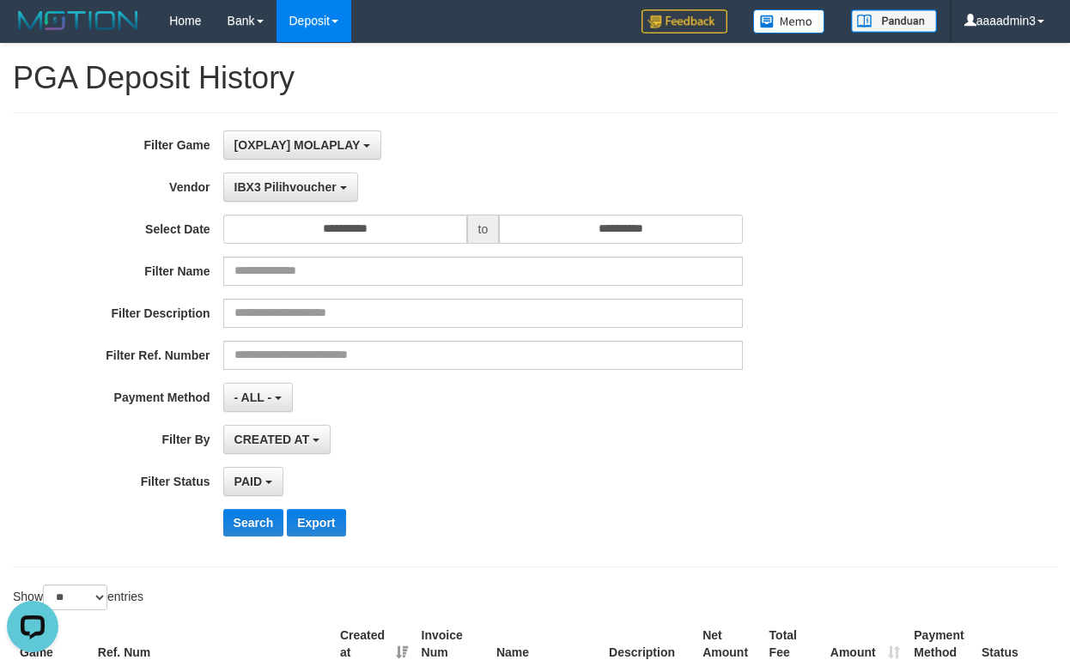
scroll to position [0, 0]
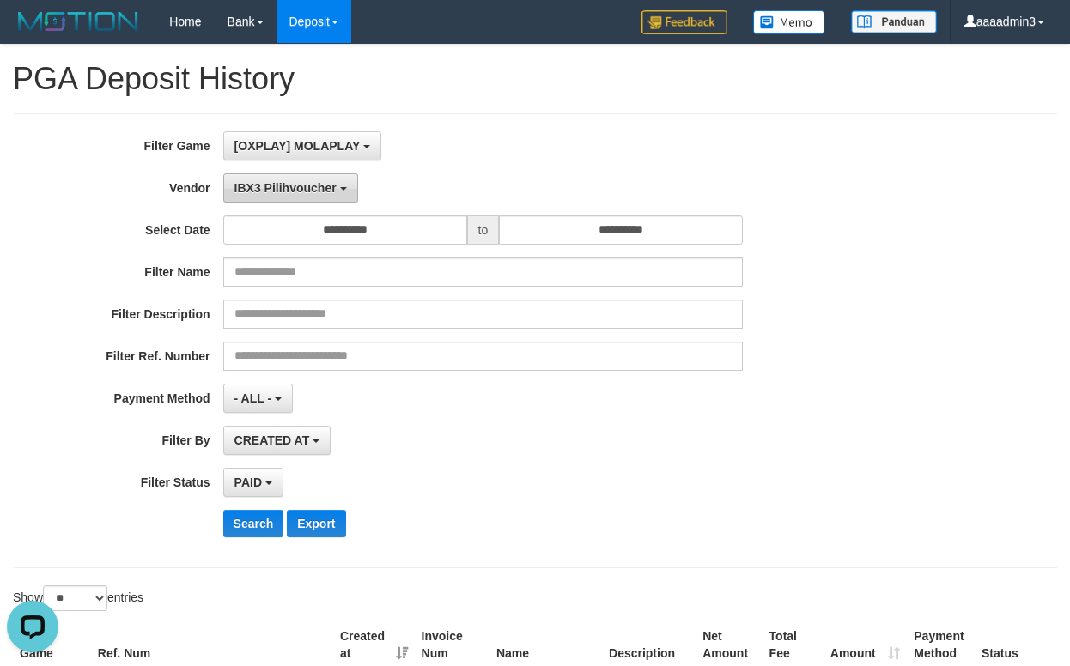
click at [301, 189] on span "IBX3 Pilihvoucher" at bounding box center [285, 188] width 102 height 14
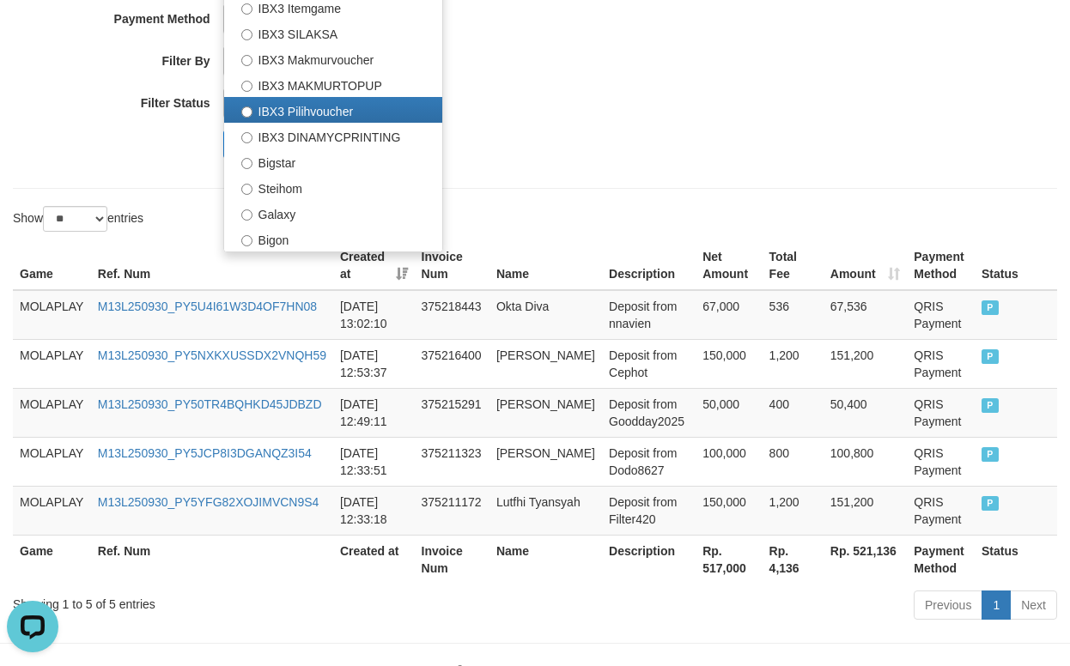
scroll to position [349, 0]
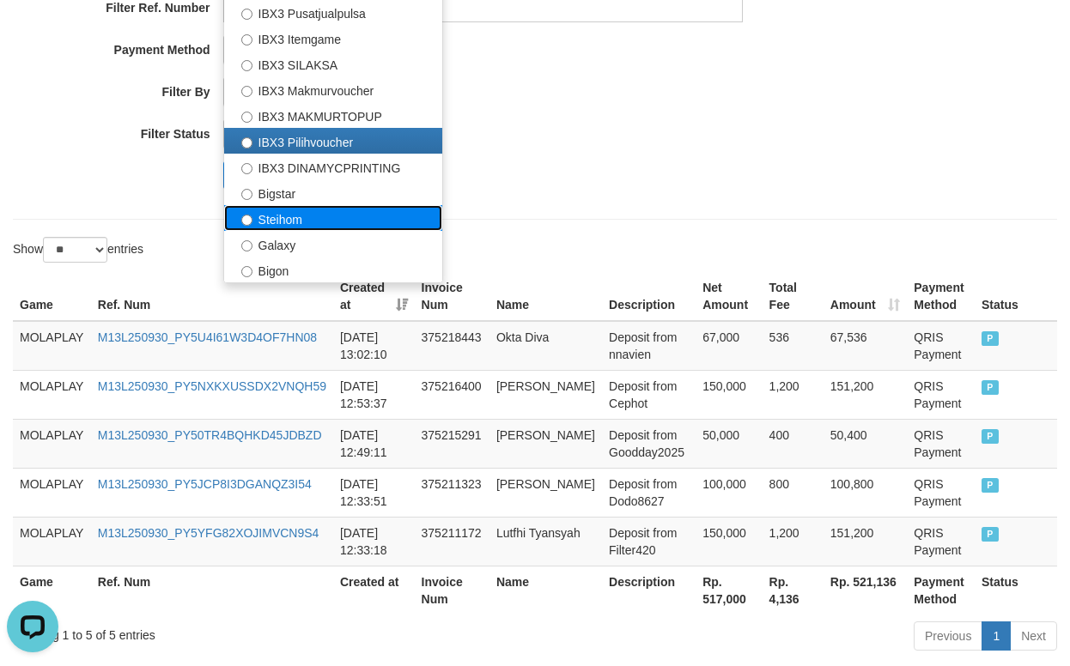
click at [282, 223] on label "Steihom" at bounding box center [333, 218] width 218 height 26
select select "**********"
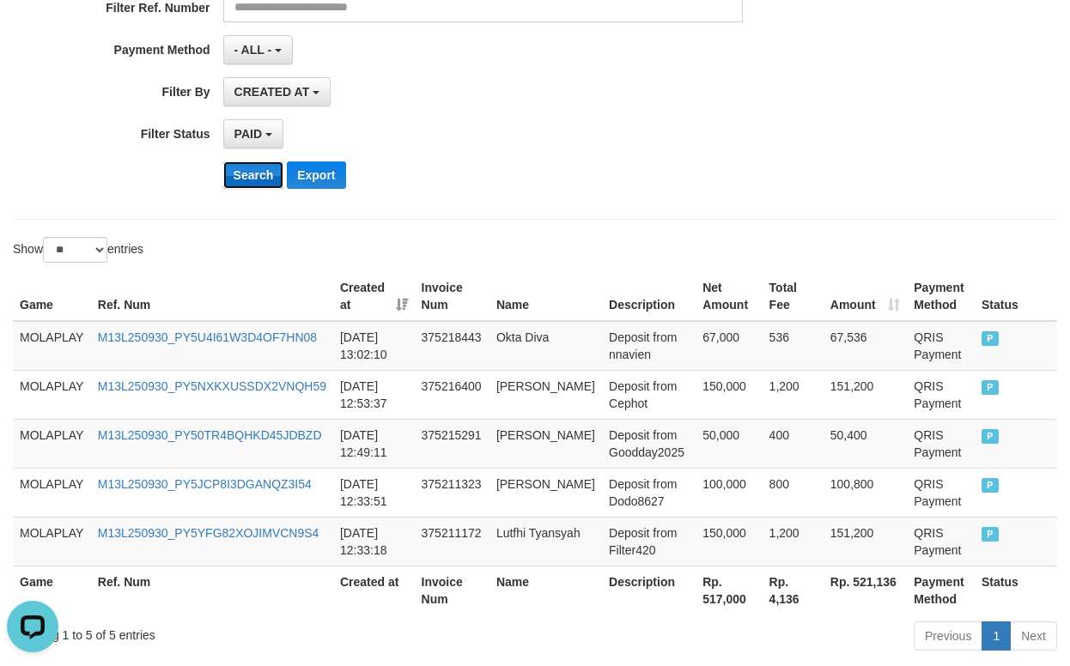
click at [260, 175] on button "Search" at bounding box center [253, 174] width 61 height 27
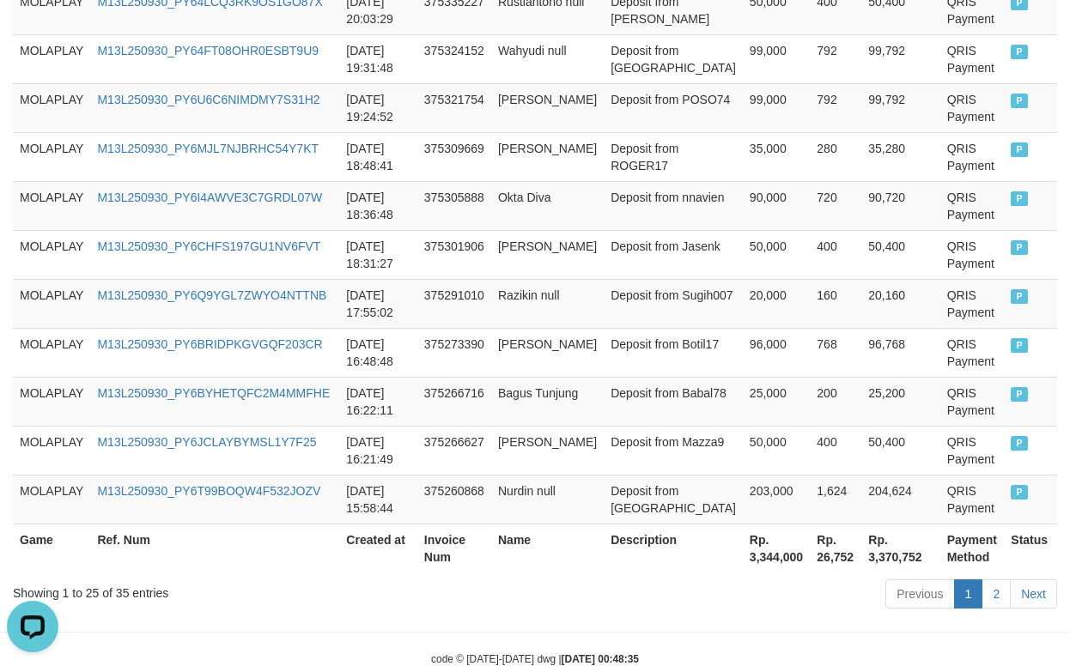
scroll to position [1413, 0]
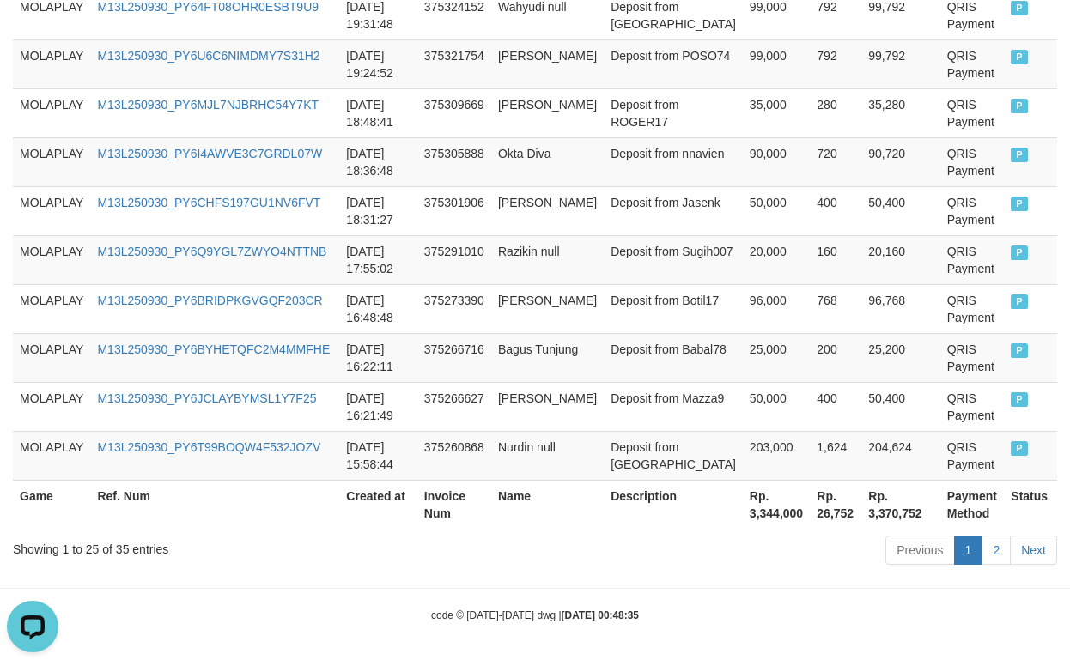
click at [743, 518] on th "Rp. 3,344,000" at bounding box center [776, 504] width 67 height 49
drag, startPoint x: 712, startPoint y: 518, endPoint x: 613, endPoint y: 522, distance: 98.8
click at [743, 522] on th "Rp. 3,344,000" at bounding box center [776, 504] width 67 height 49
